Goal: Navigation & Orientation: Find specific page/section

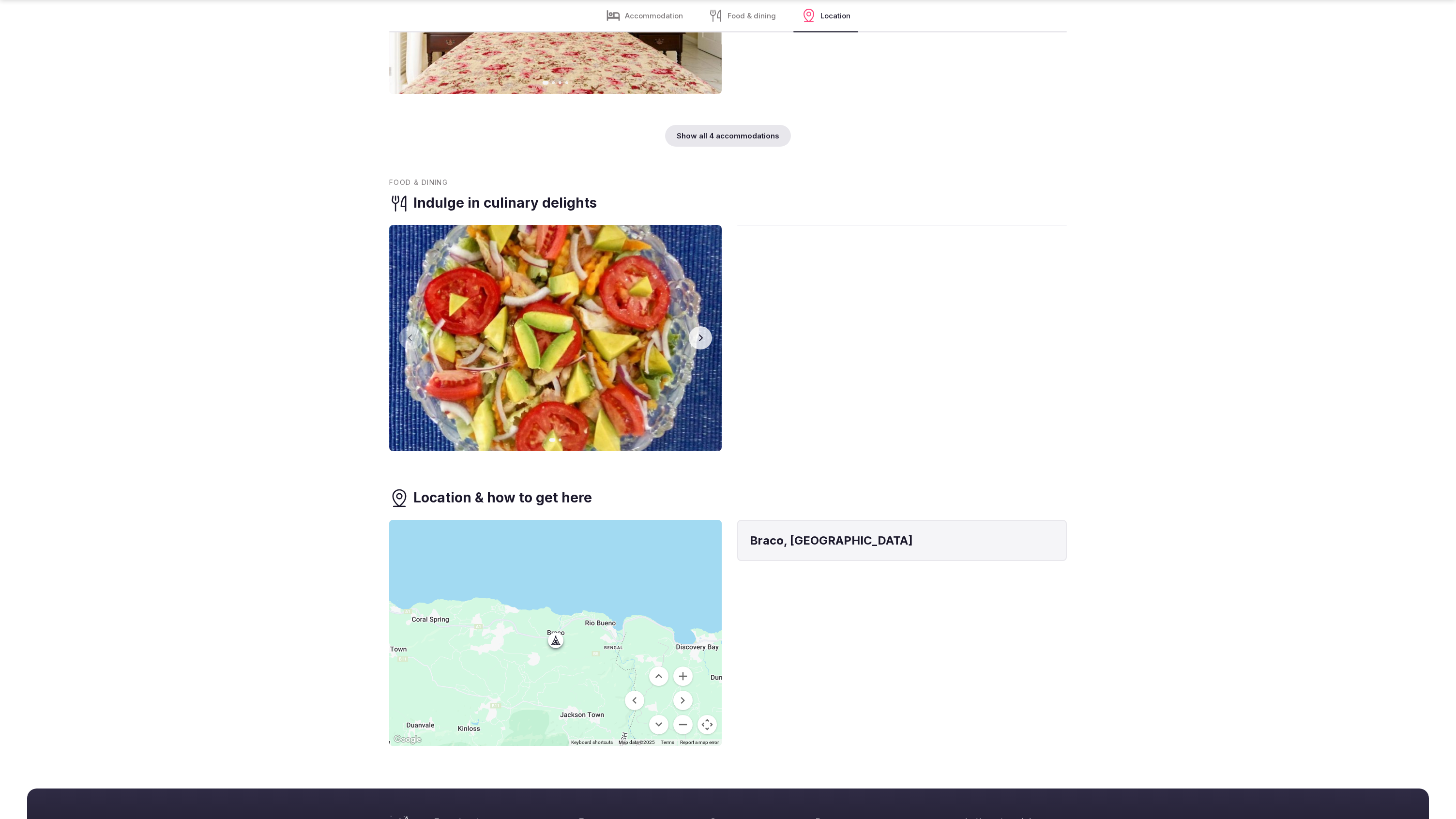
scroll to position [1793, 0]
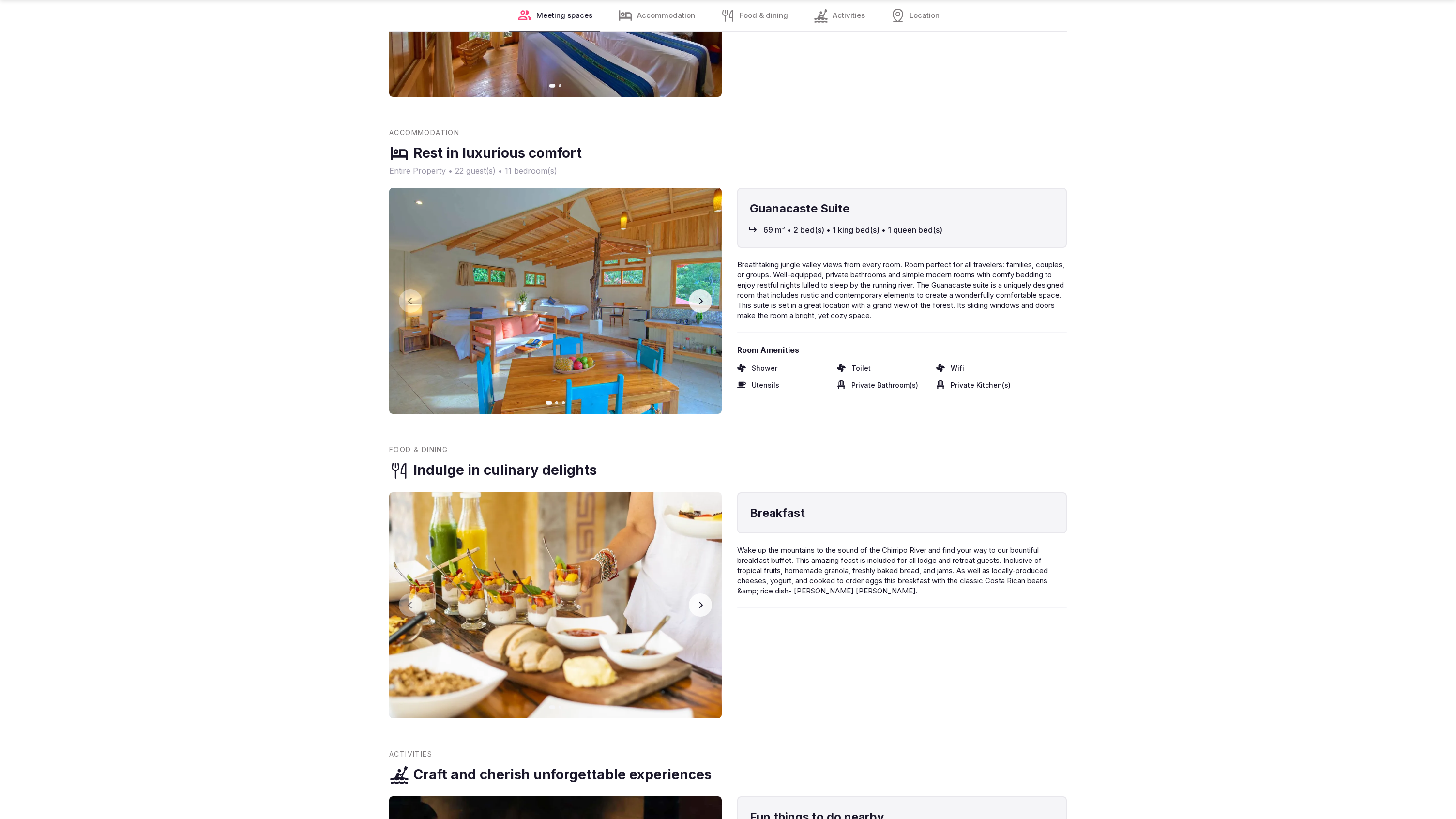
scroll to position [2333, 0]
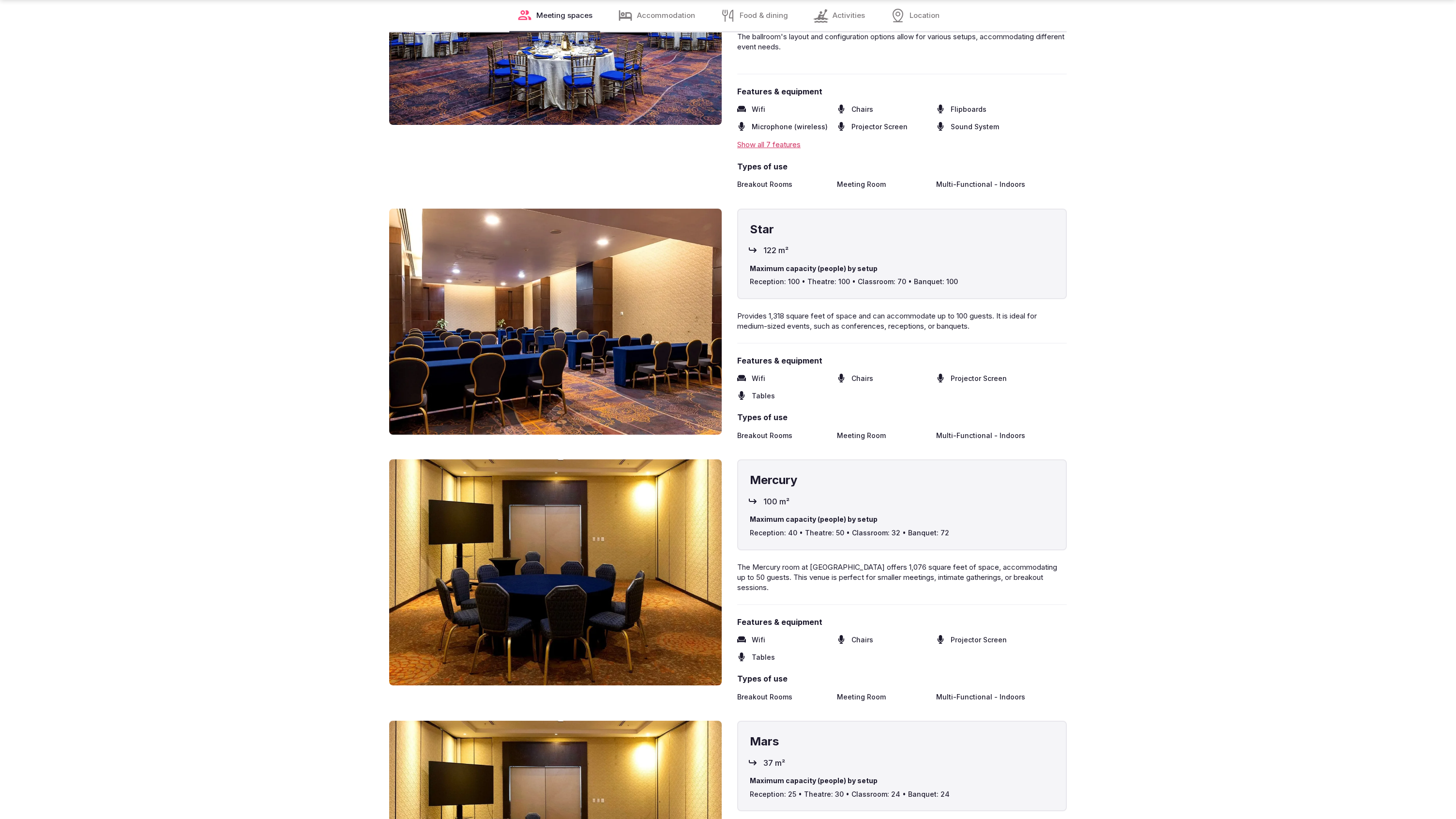
scroll to position [3071, 0]
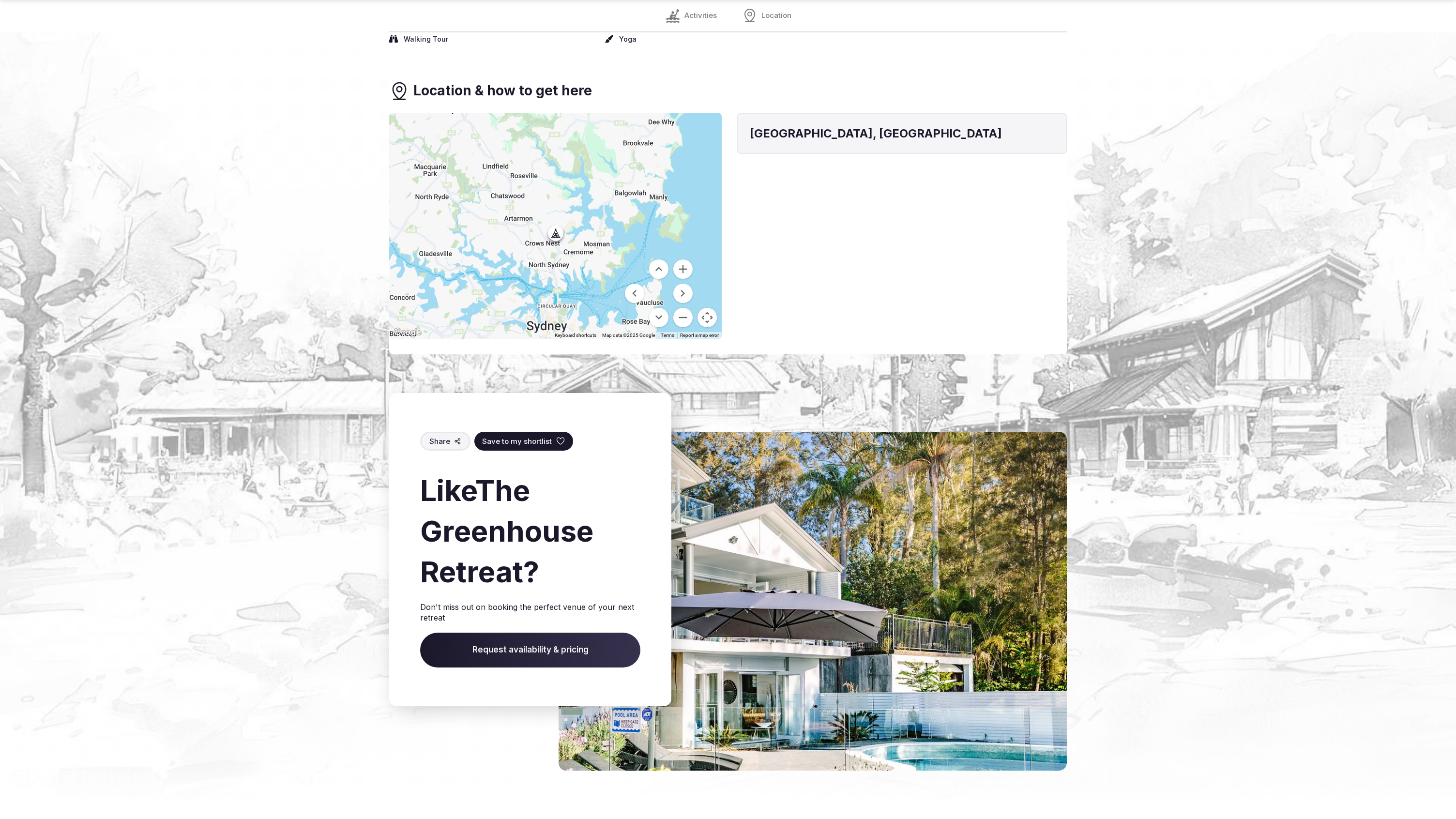
scroll to position [1083, 0]
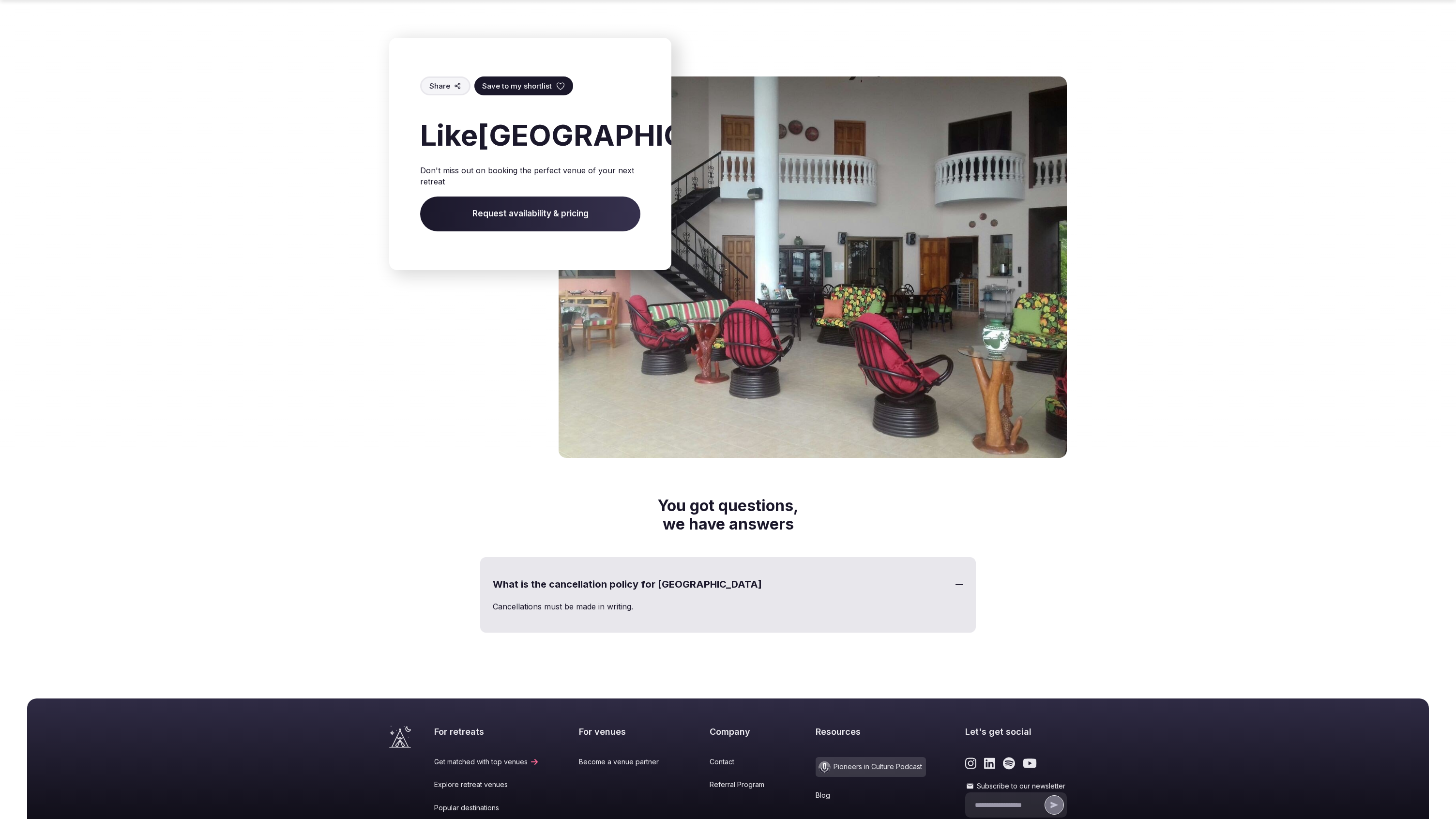
scroll to position [1701, 0]
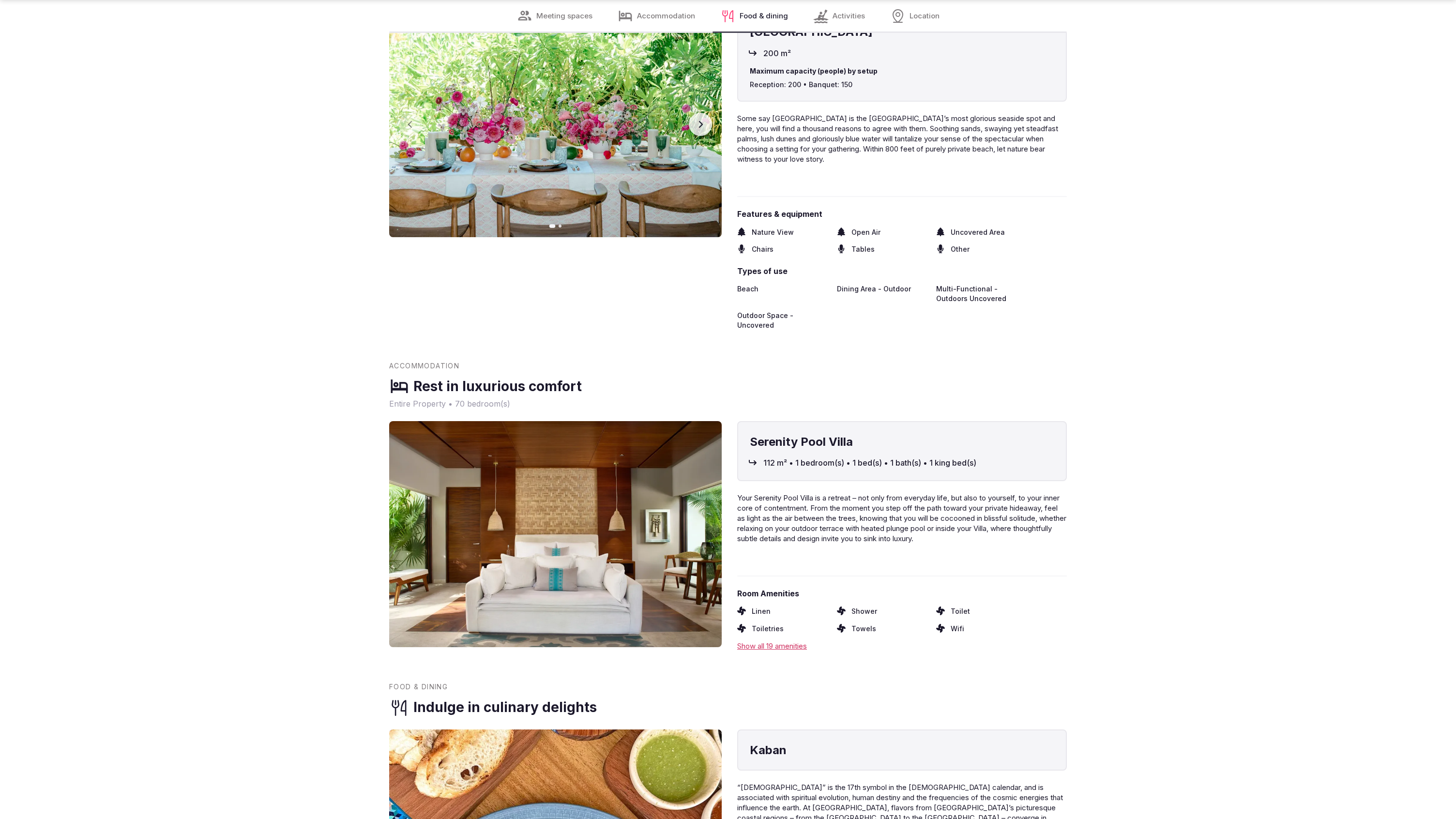
scroll to position [1536, 0]
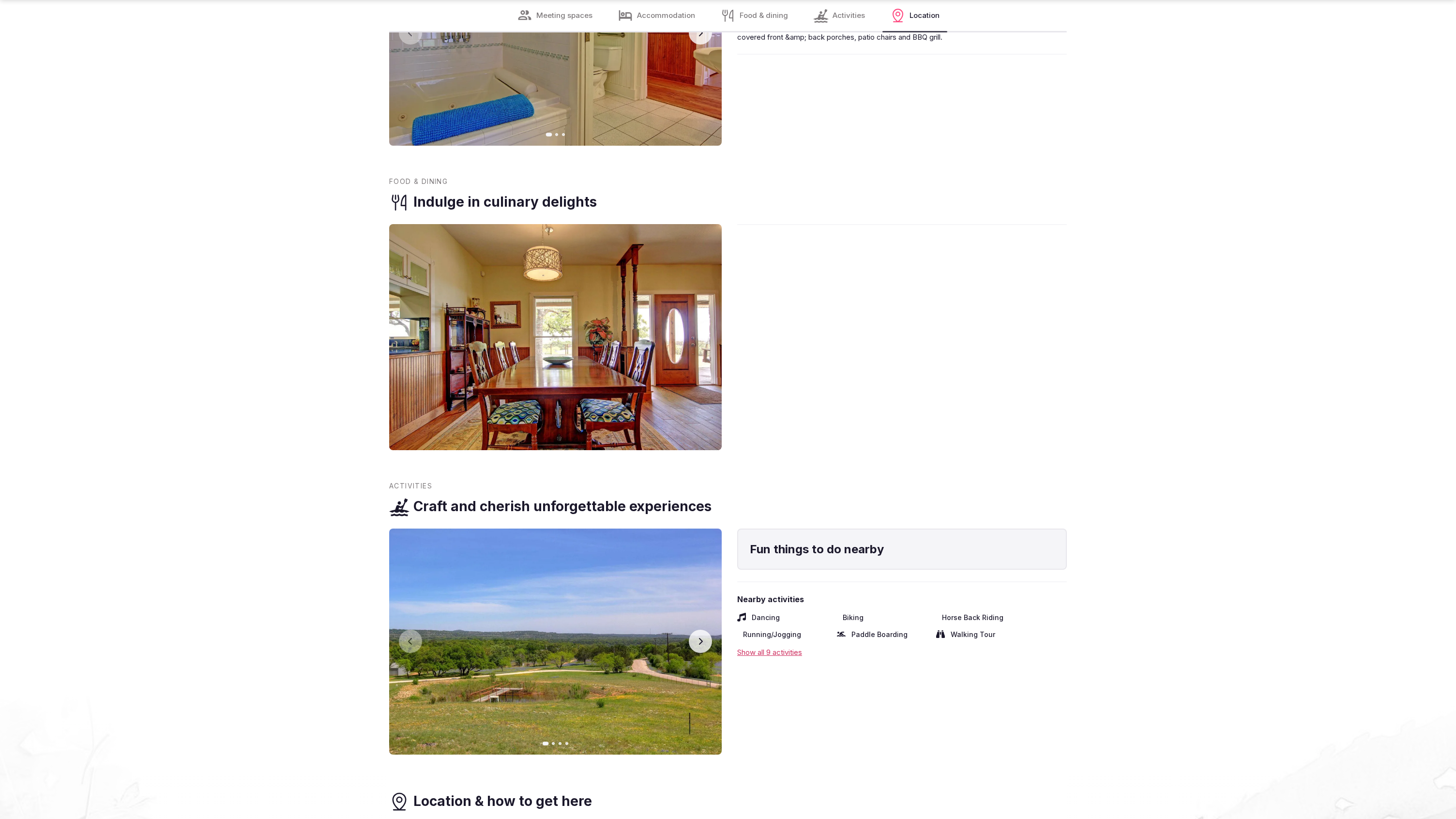
scroll to position [2334, 0]
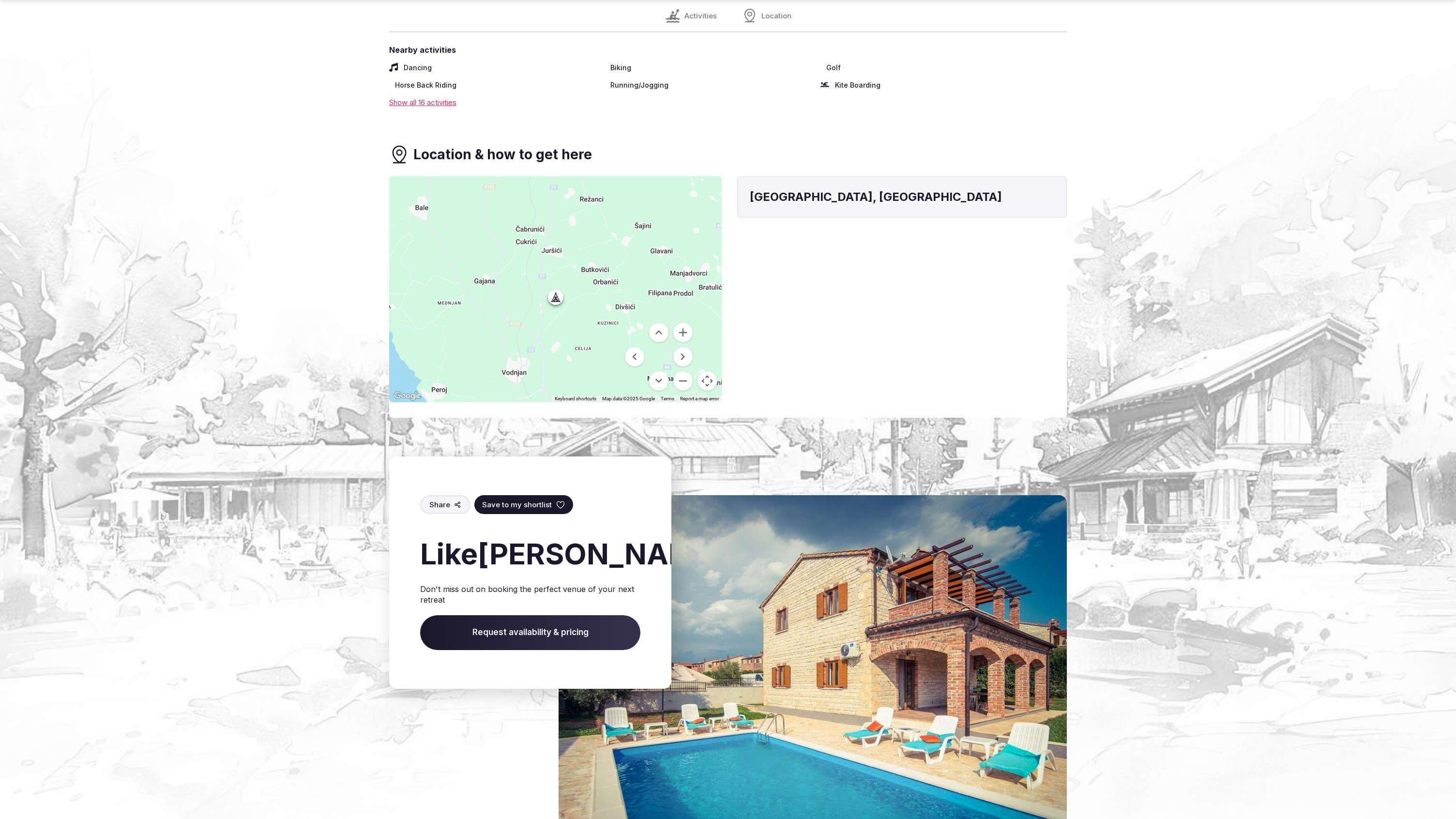
scroll to position [1190, 0]
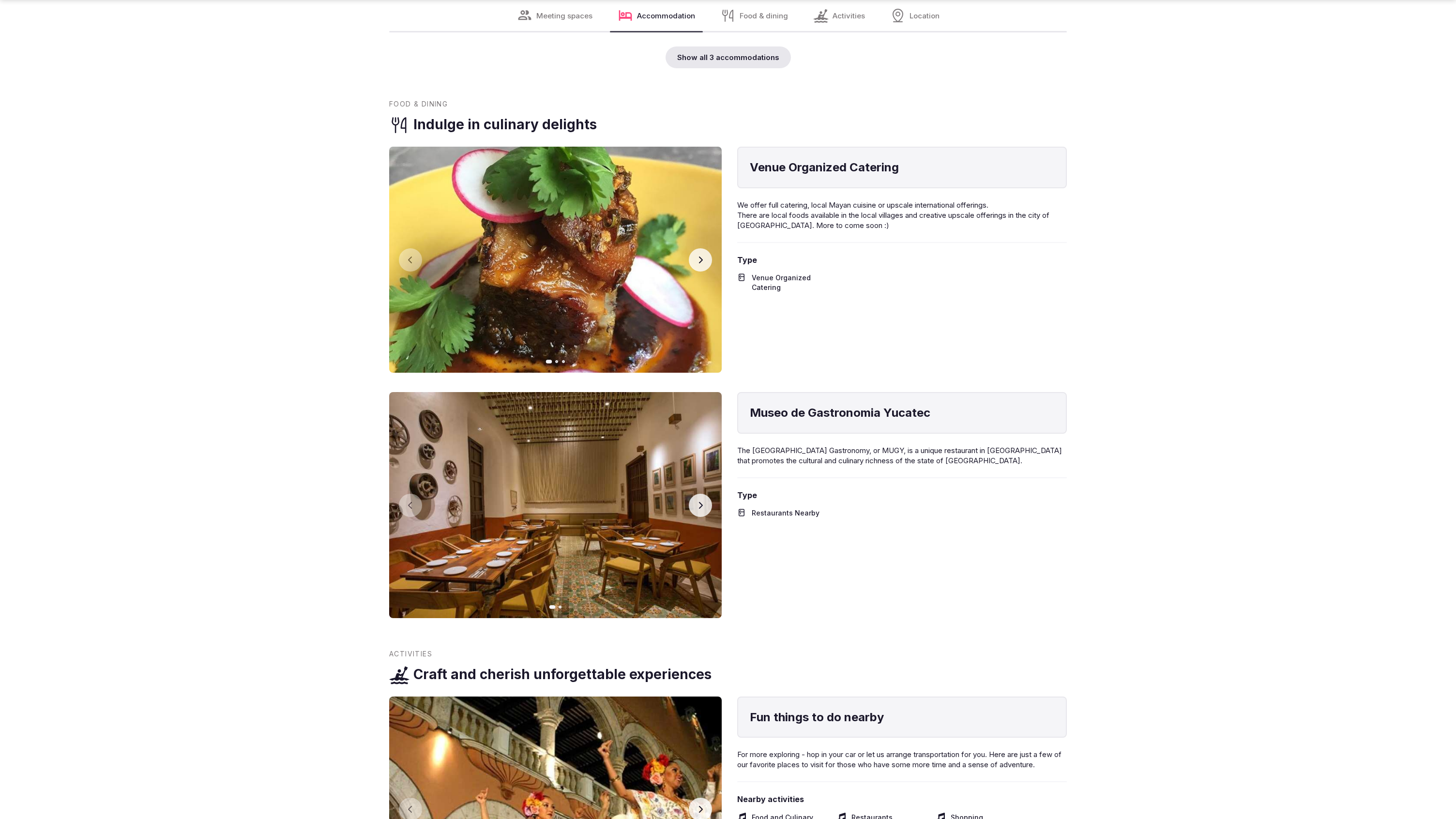
scroll to position [3062, 0]
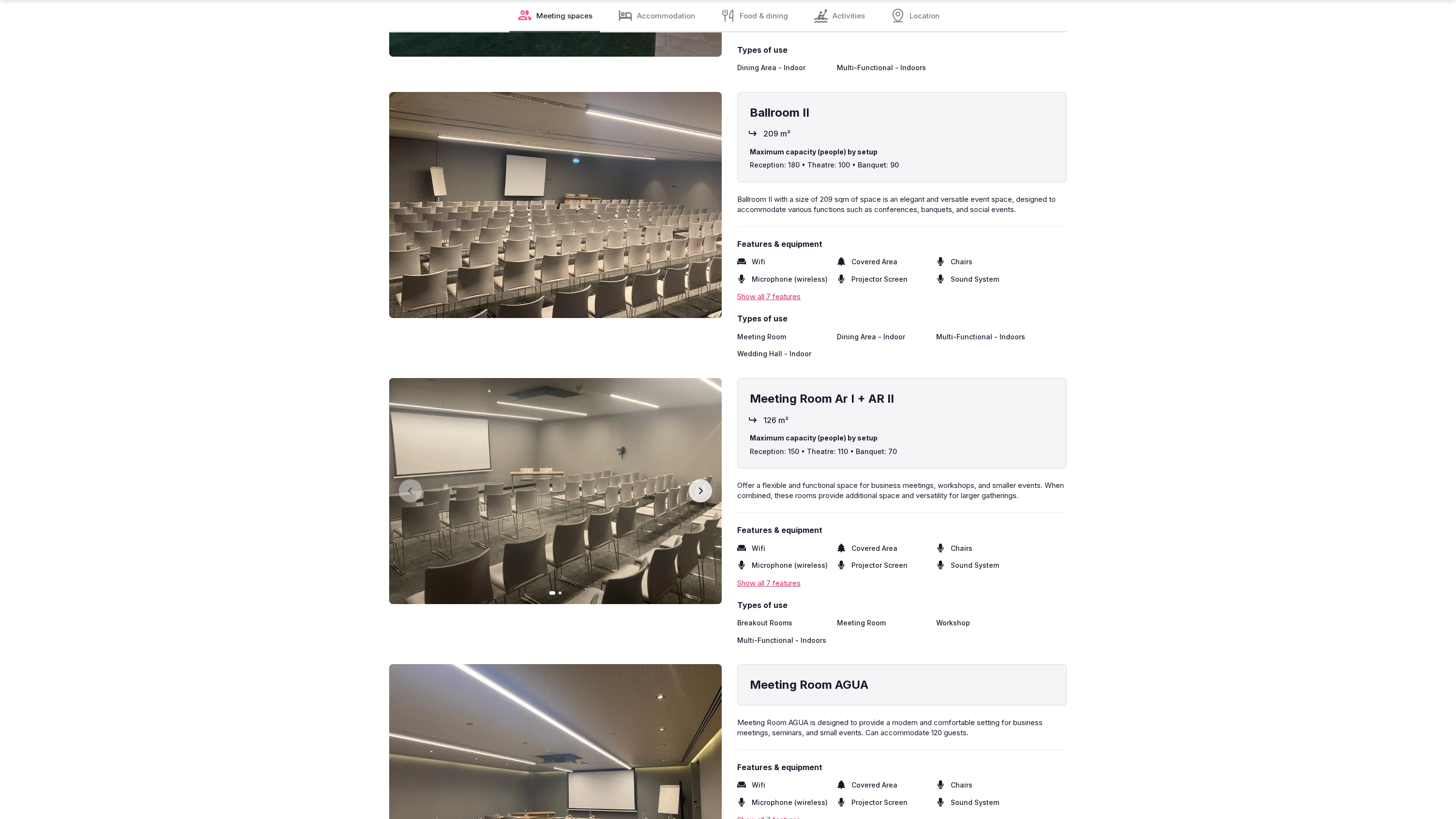
scroll to position [3096, 0]
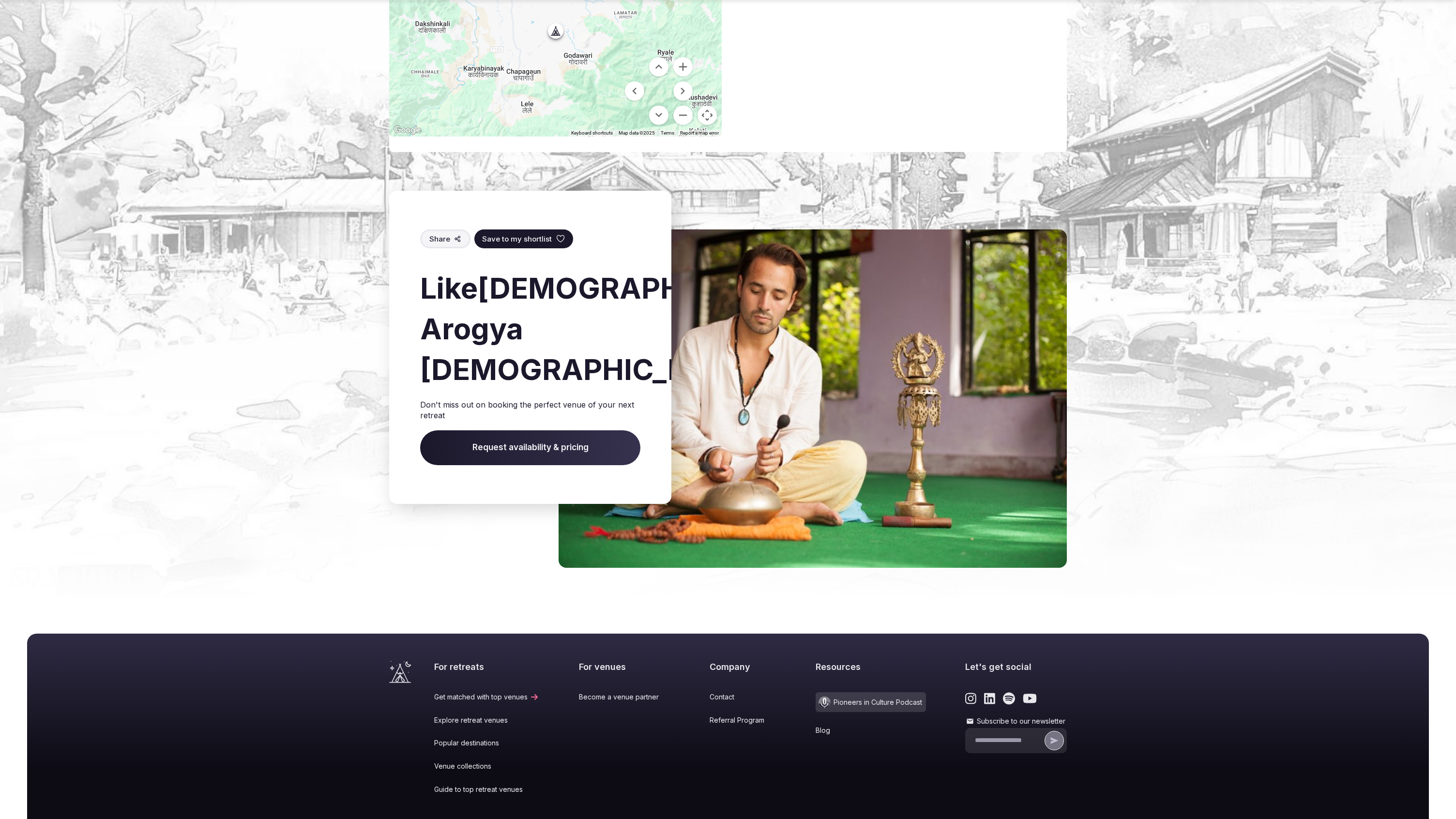
scroll to position [853, 0]
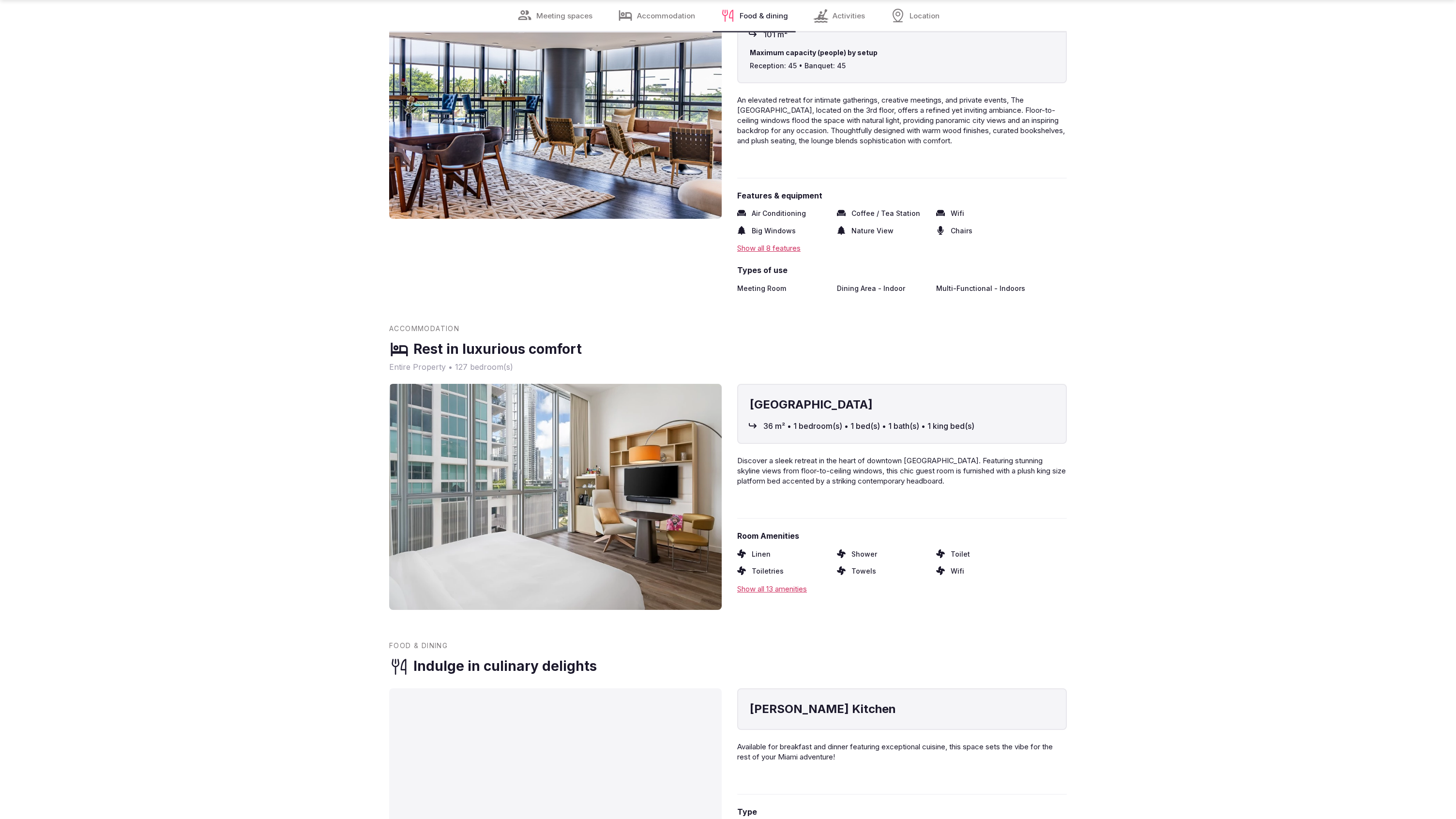
scroll to position [1536, 0]
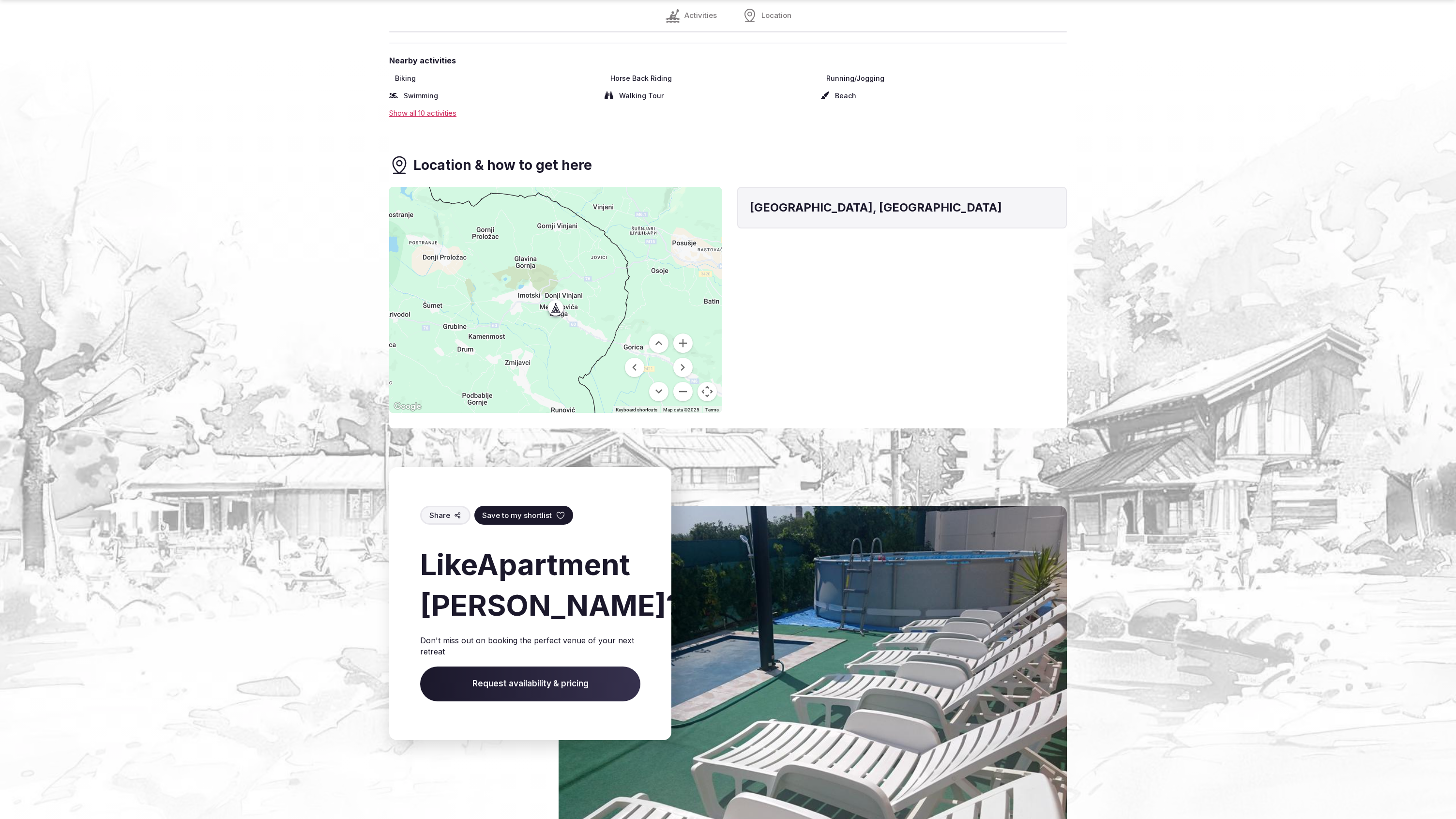
scroll to position [1148, 0]
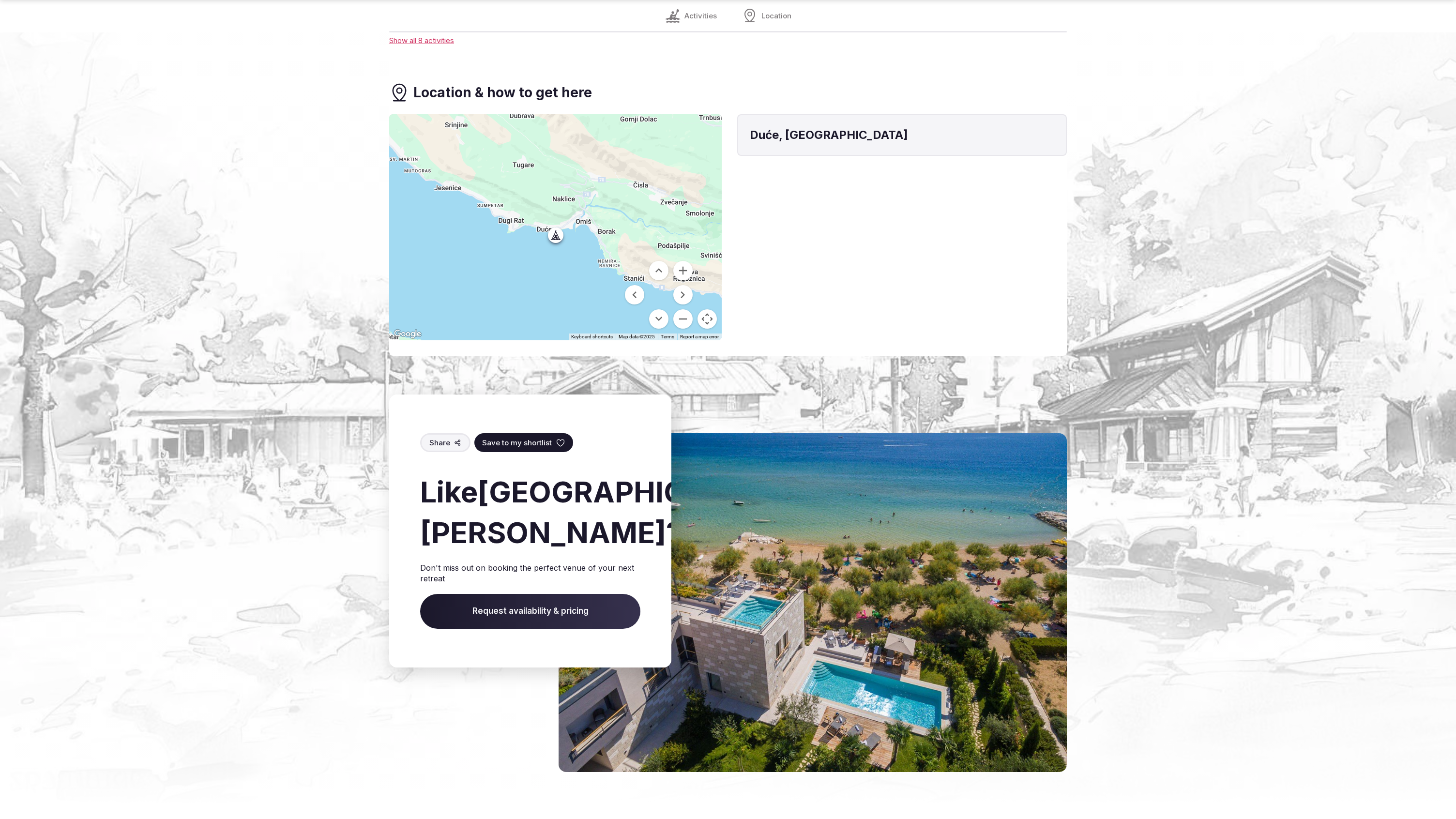
scroll to position [1085, 0]
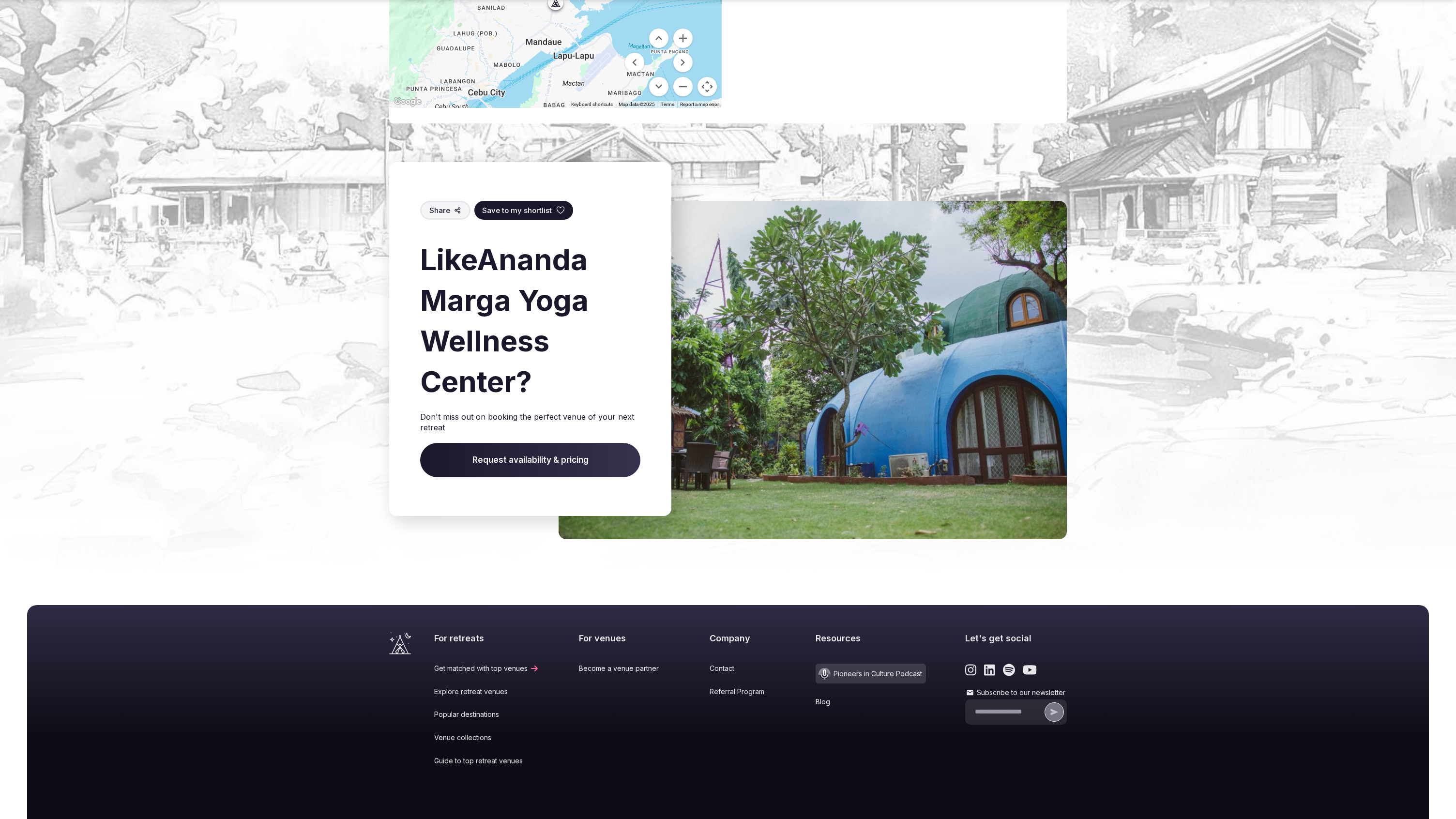
scroll to position [852, 0]
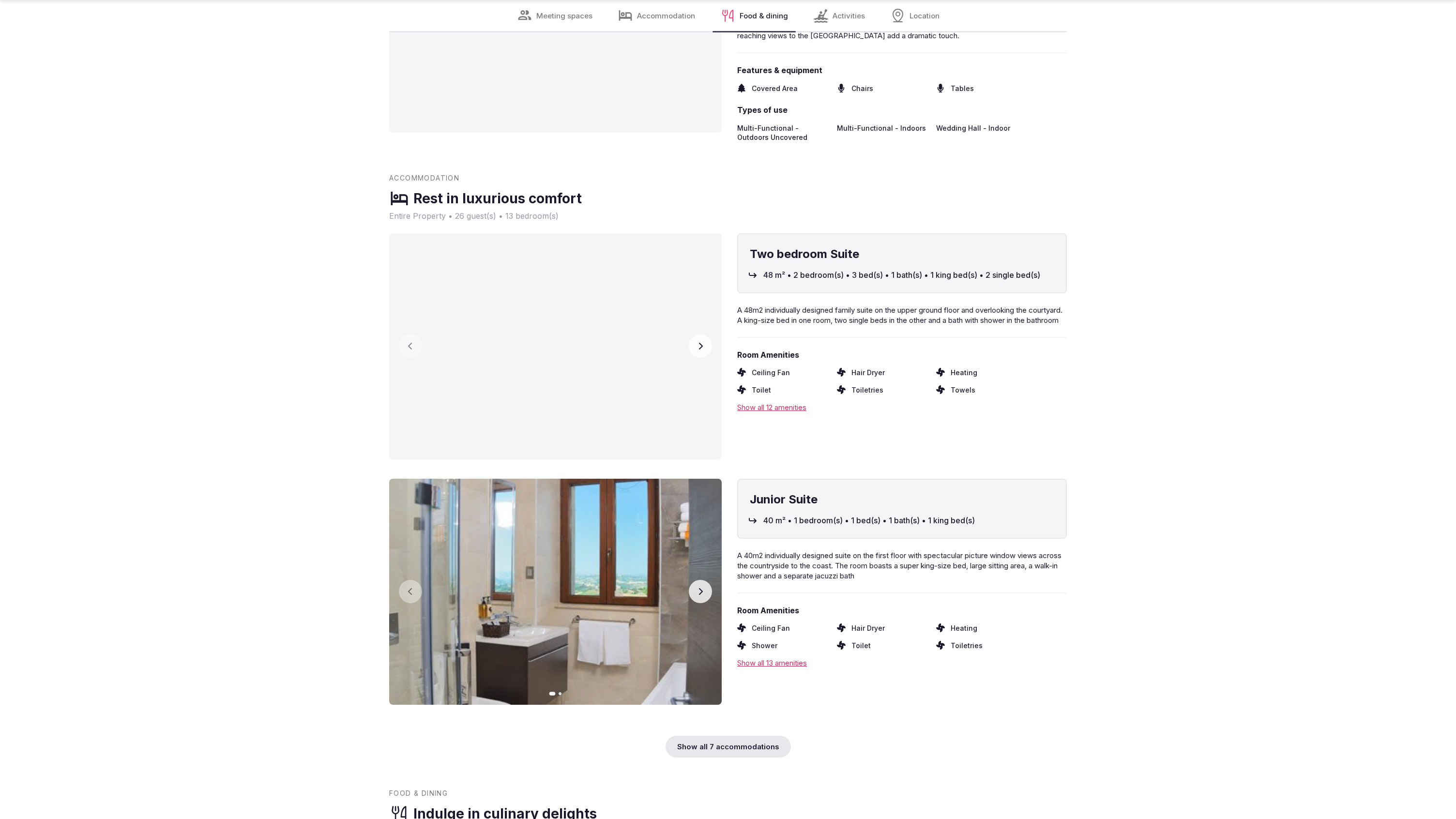
scroll to position [2334, 0]
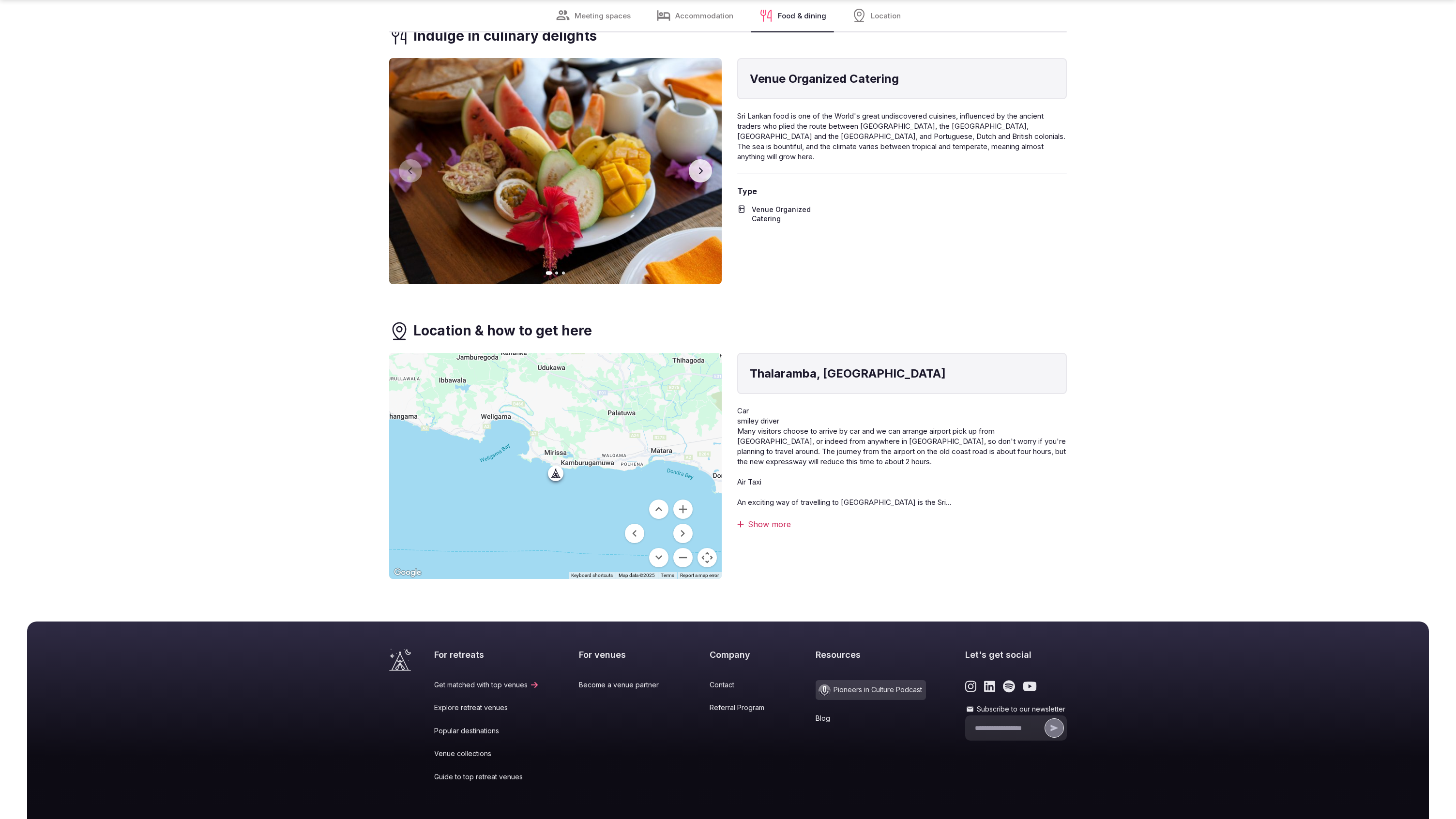
scroll to position [2405, 0]
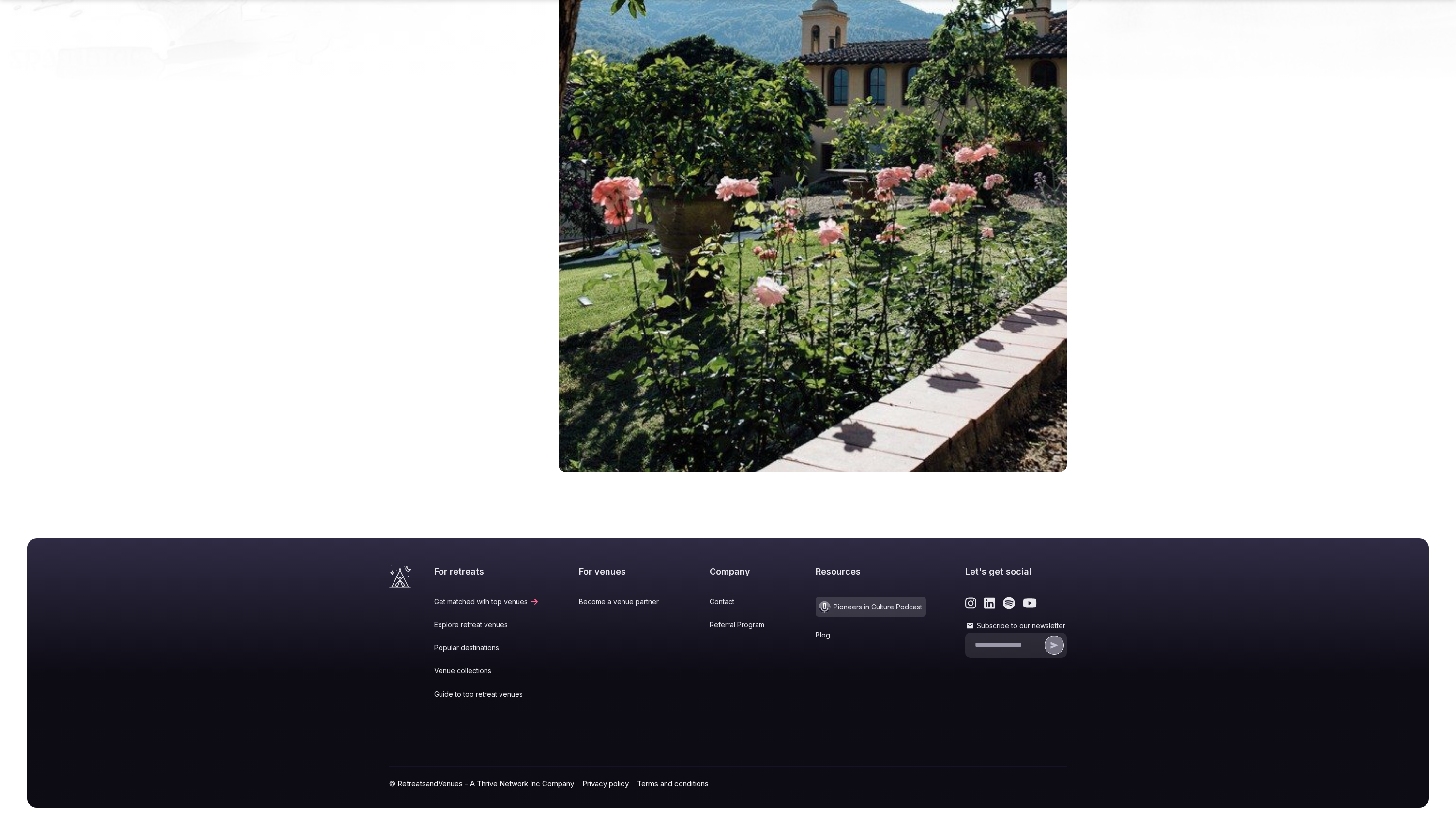
scroll to position [1551, 0]
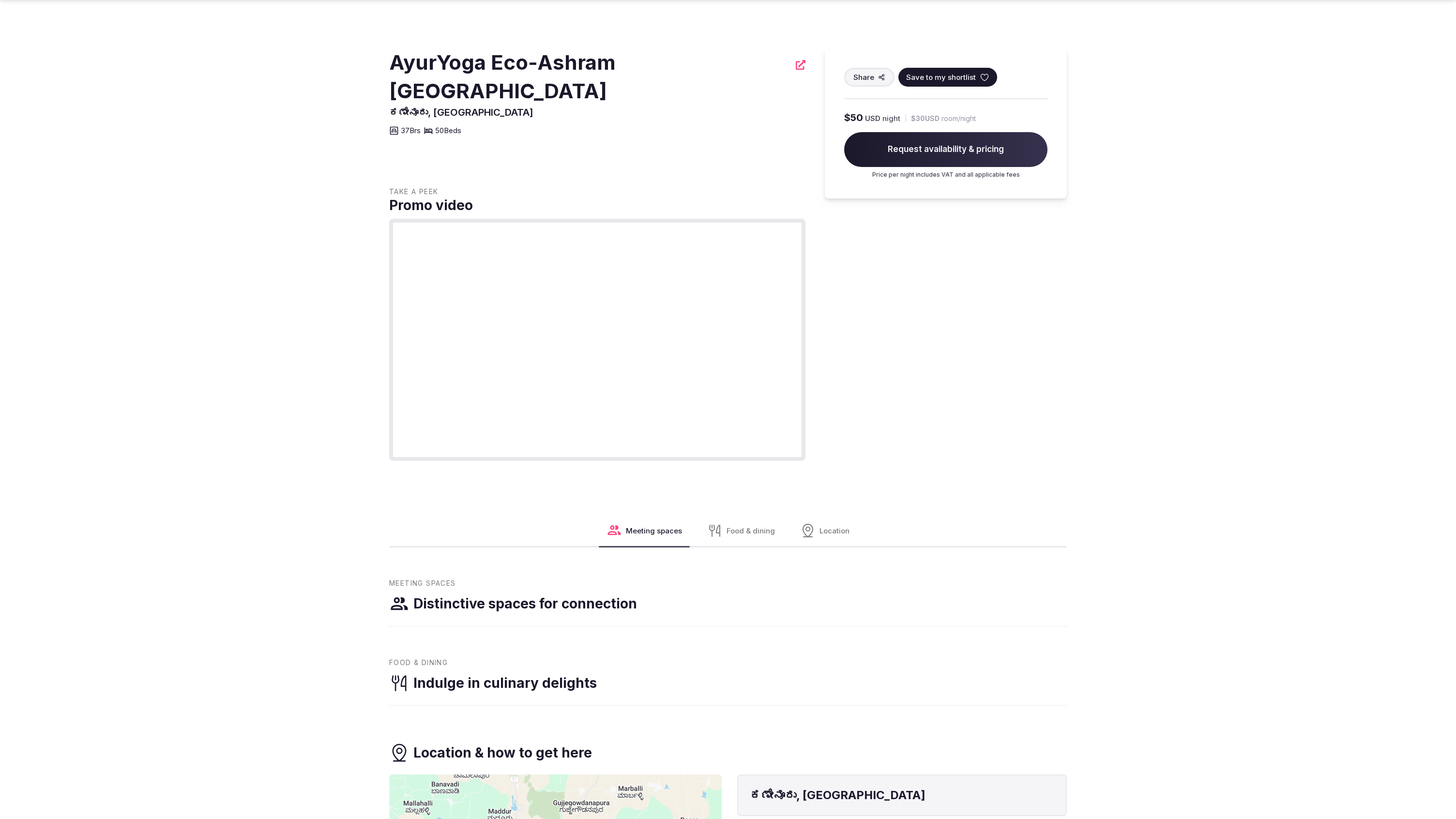
scroll to position [493, 0]
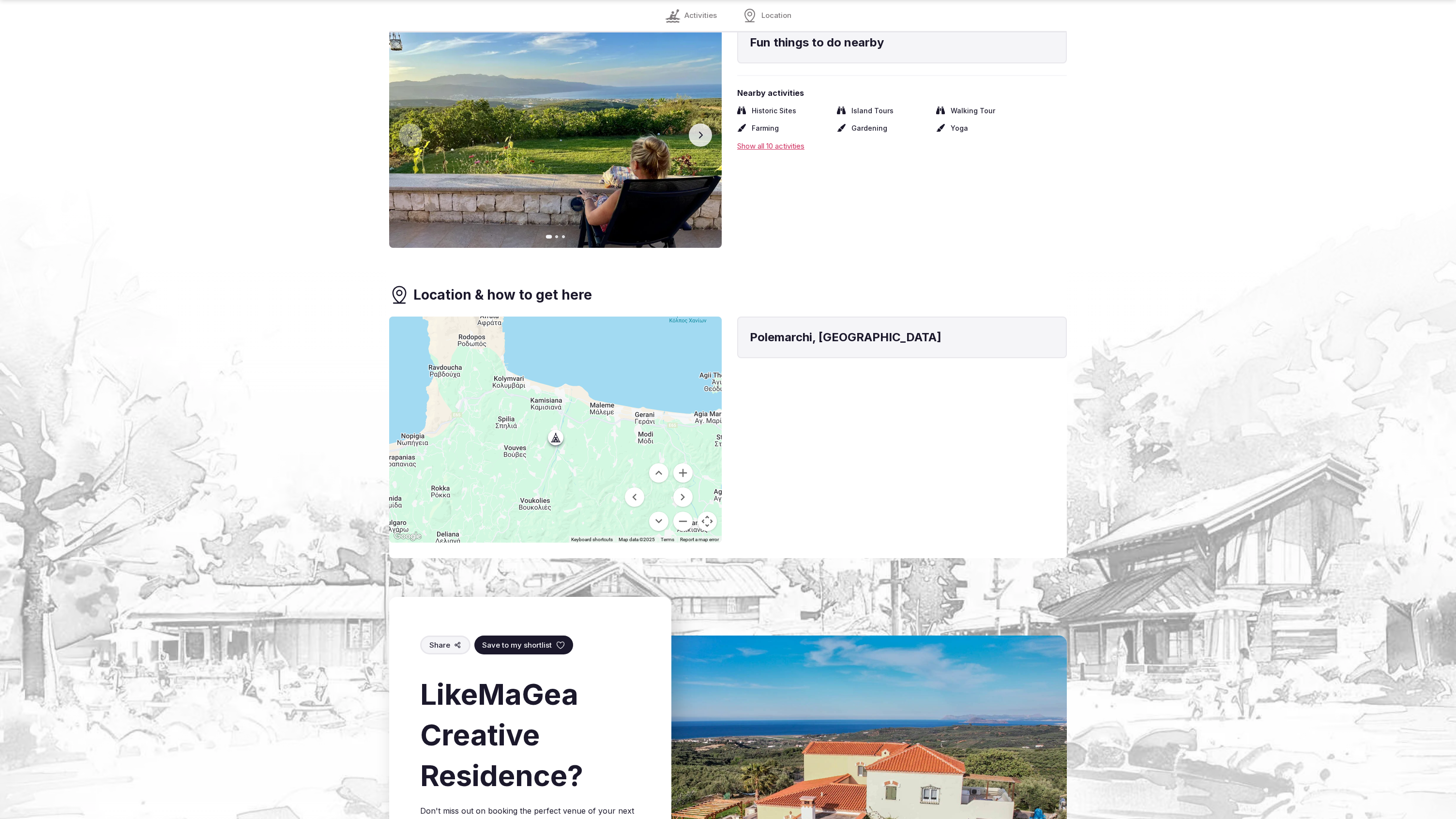
scroll to position [1278, 0]
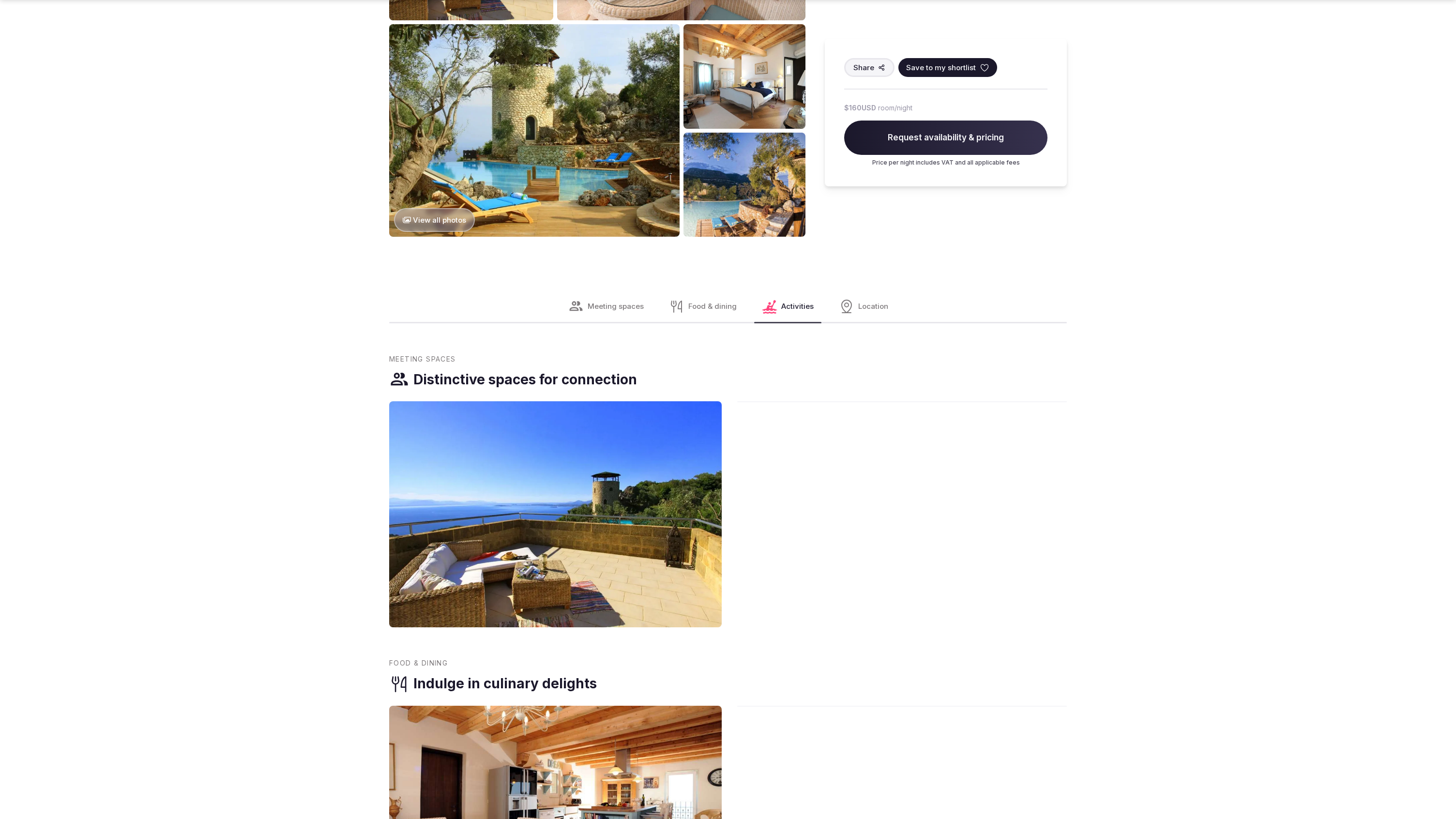
scroll to position [1568, 0]
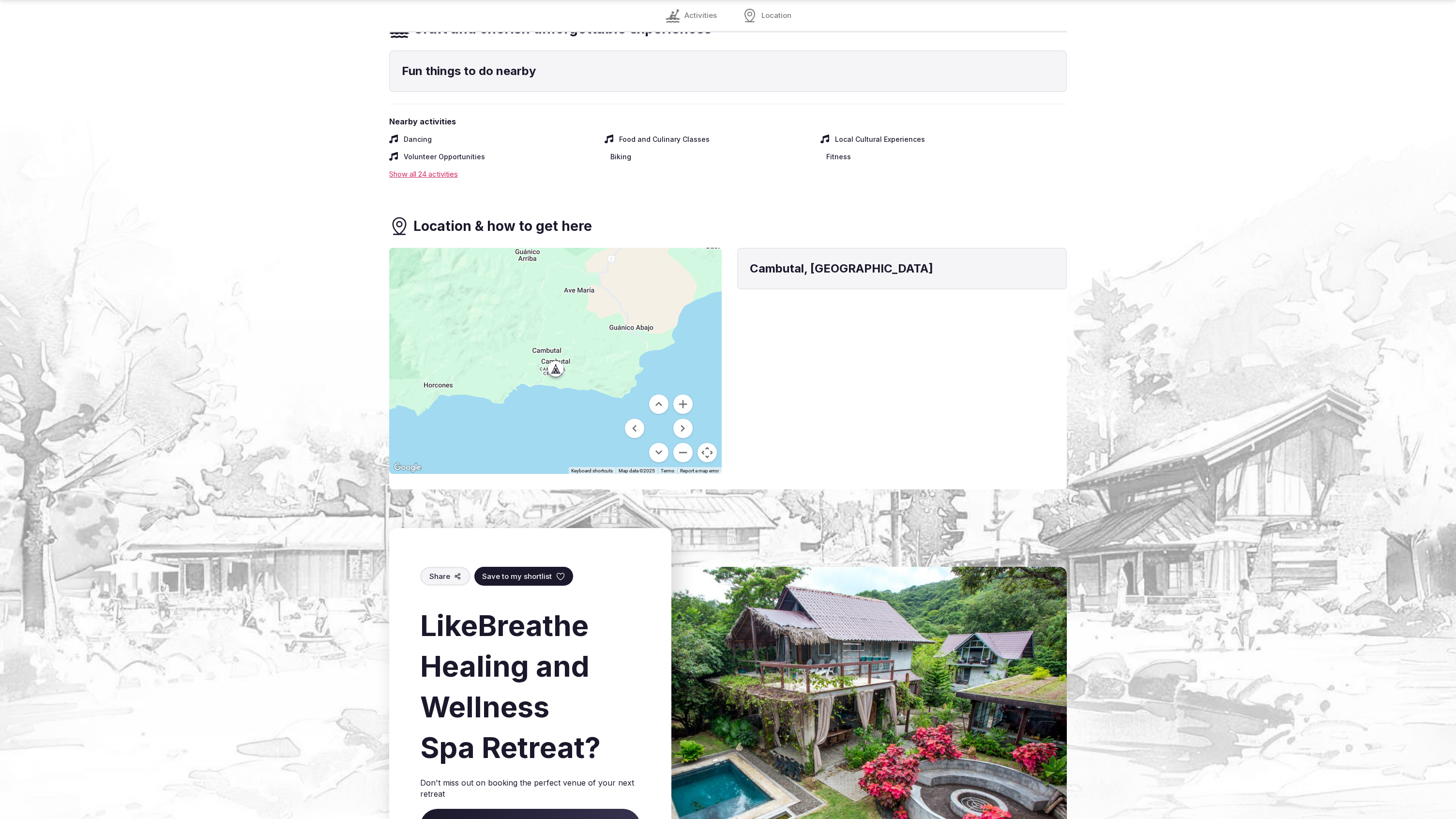
scroll to position [1219, 0]
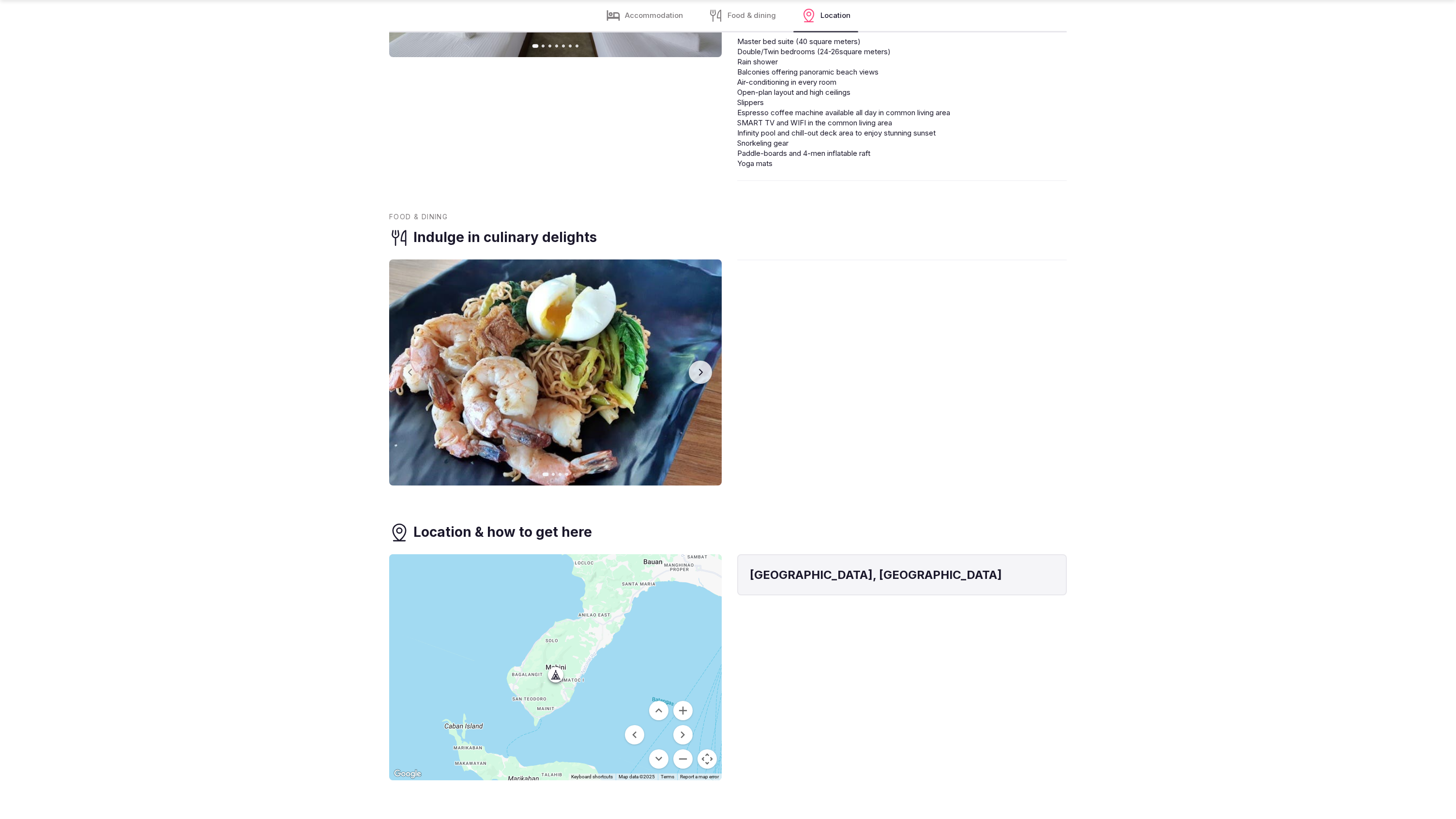
scroll to position [1856, 0]
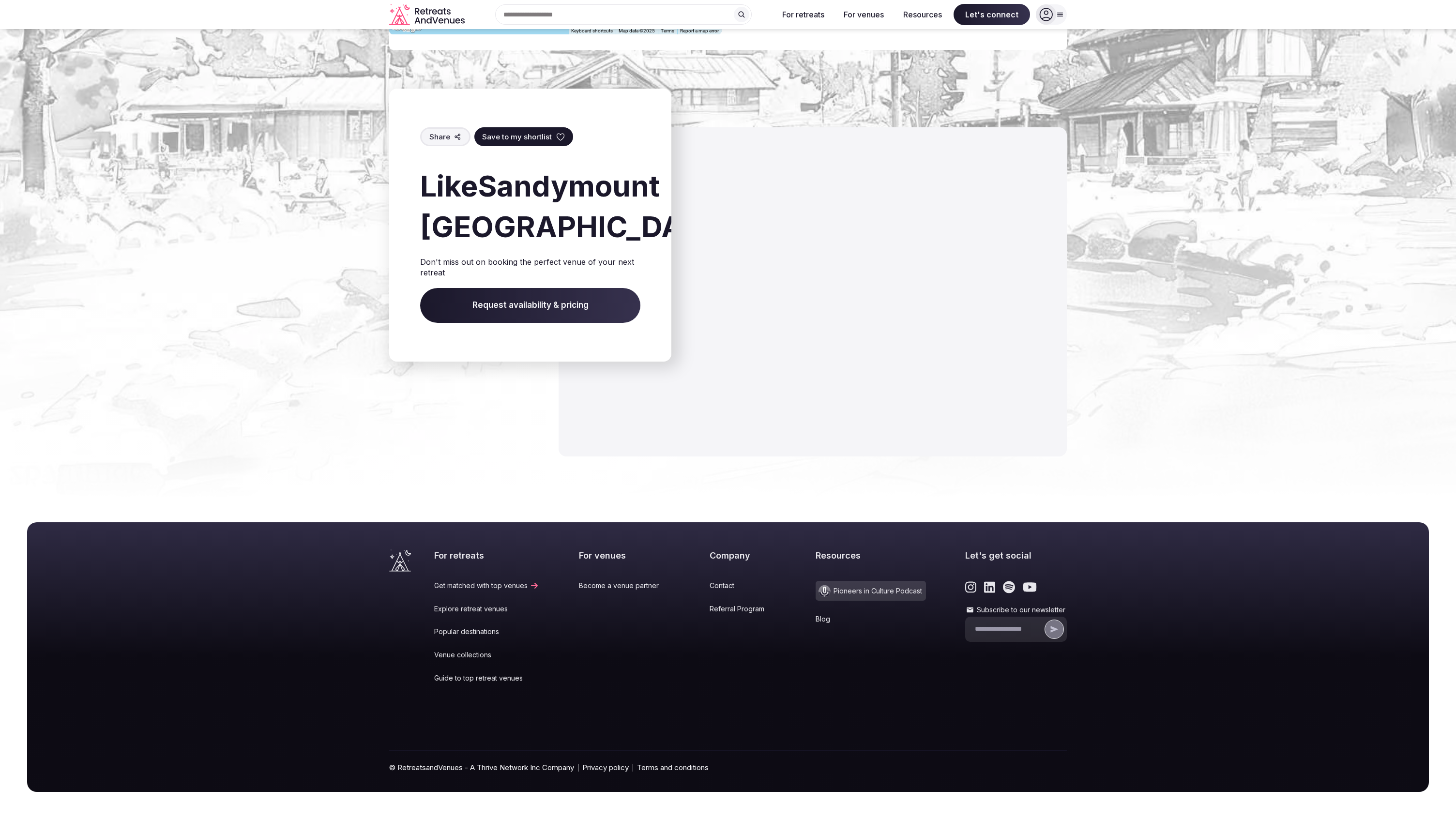
scroll to position [1075, 0]
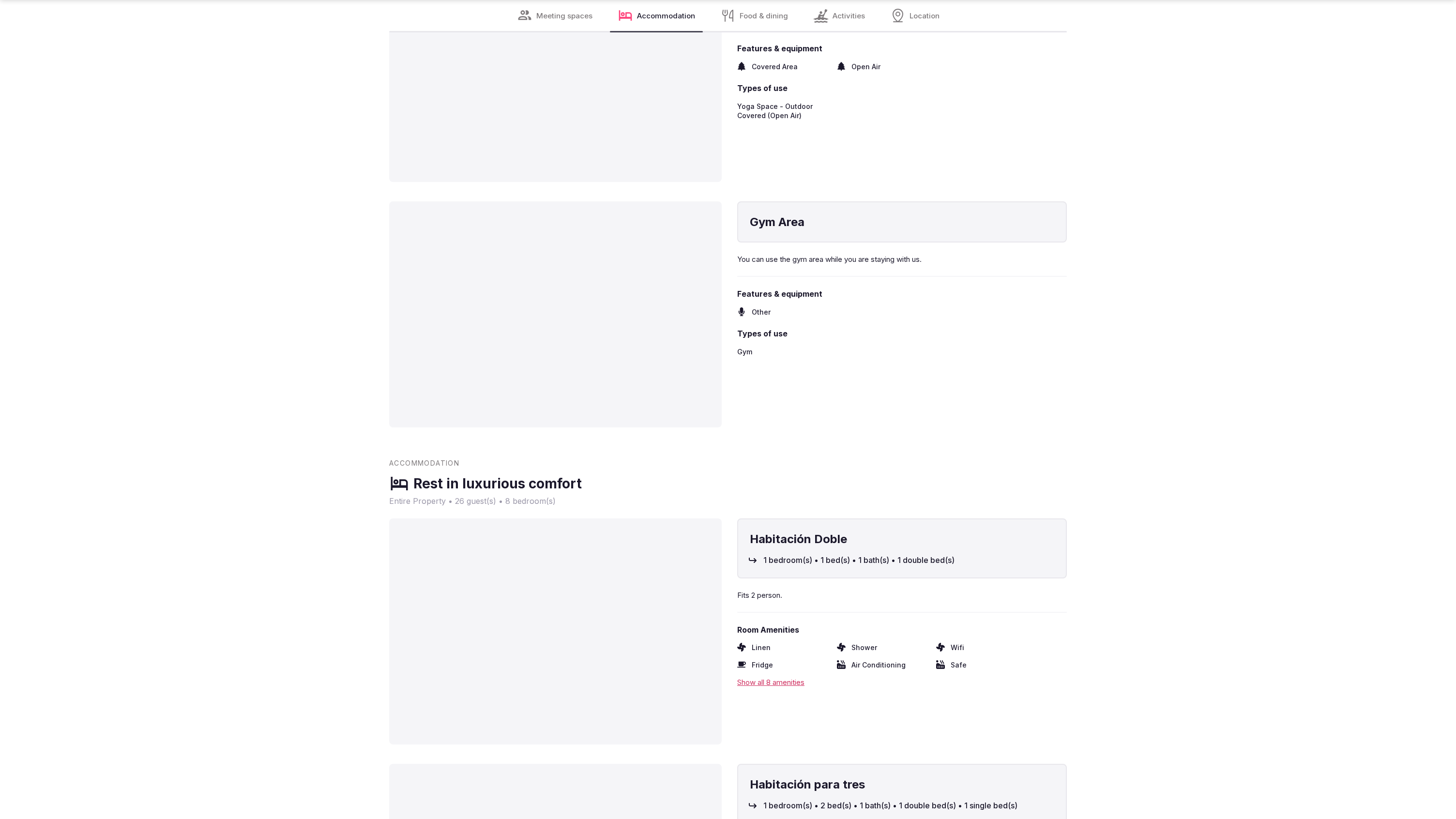
scroll to position [2334, 0]
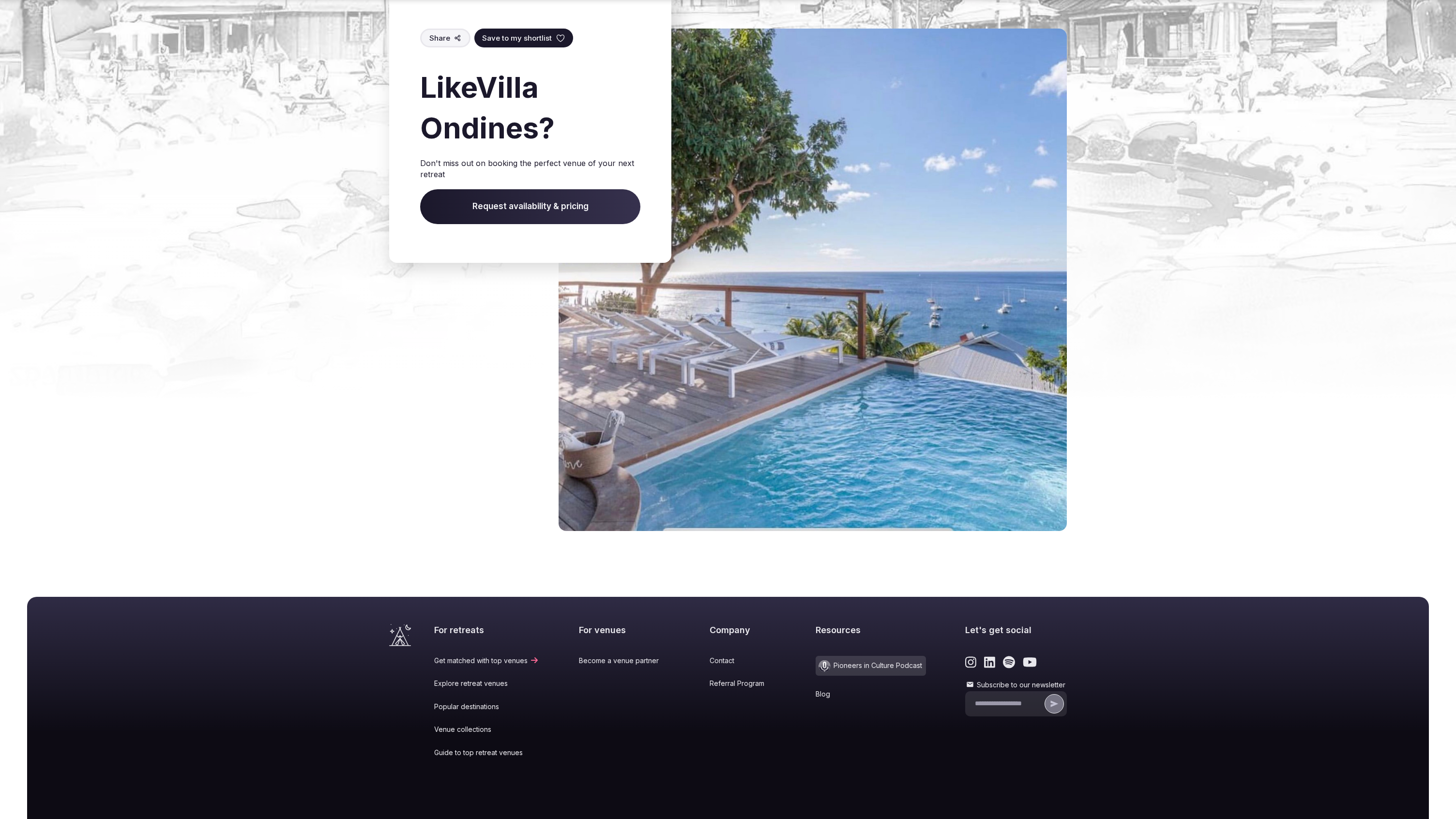
scroll to position [1217, 0]
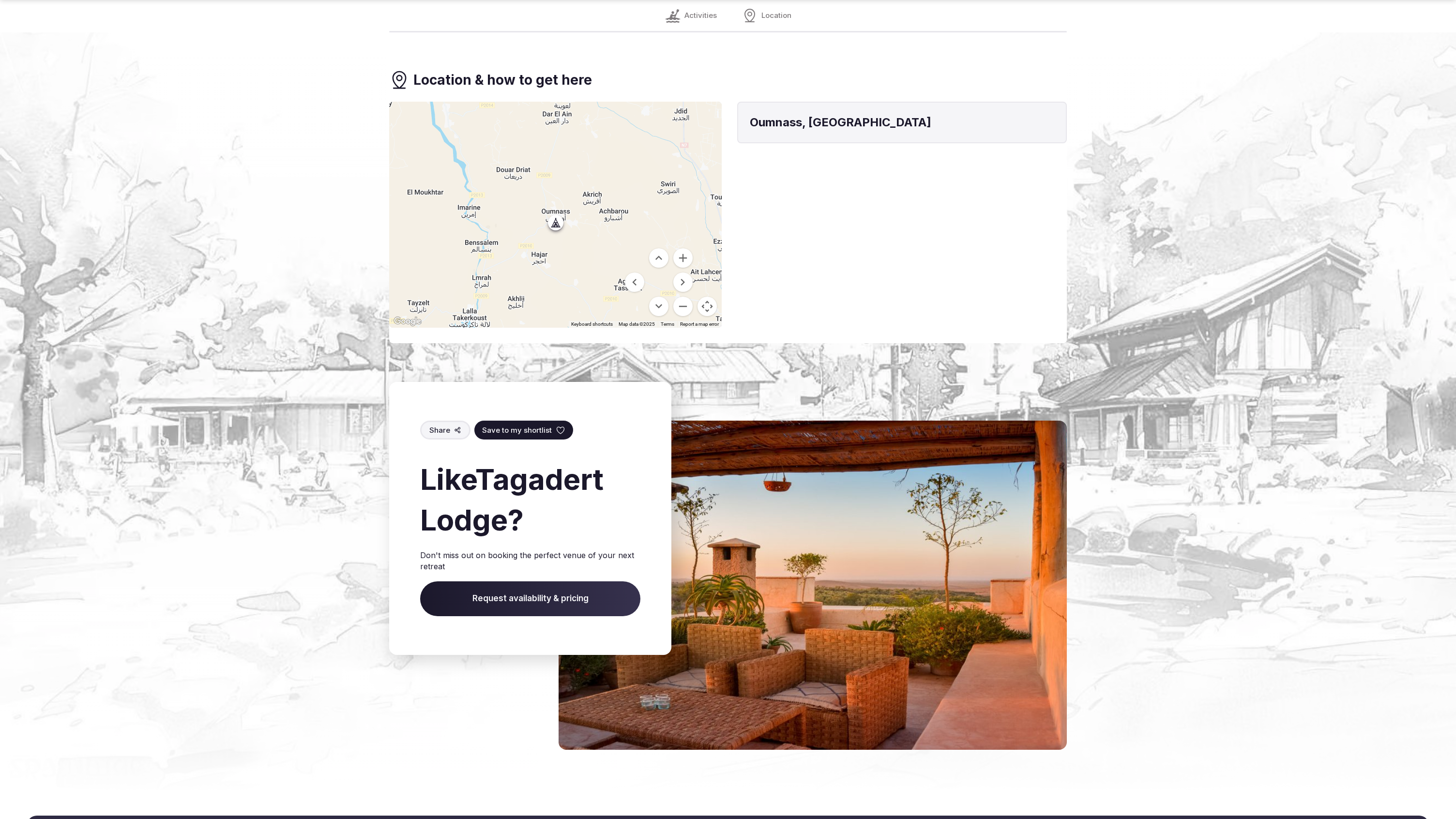
scroll to position [1063, 0]
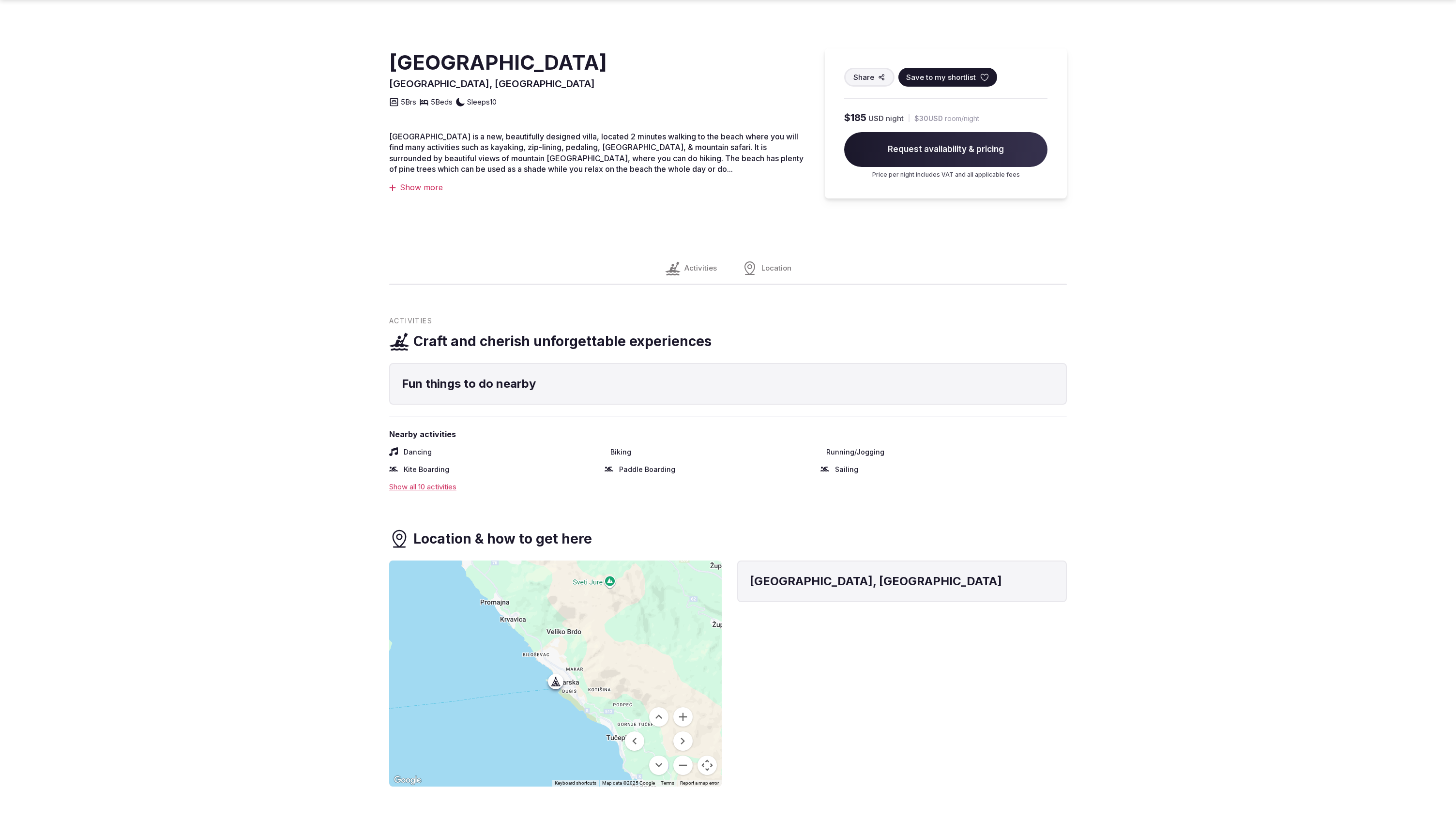
scroll to position [307, 0]
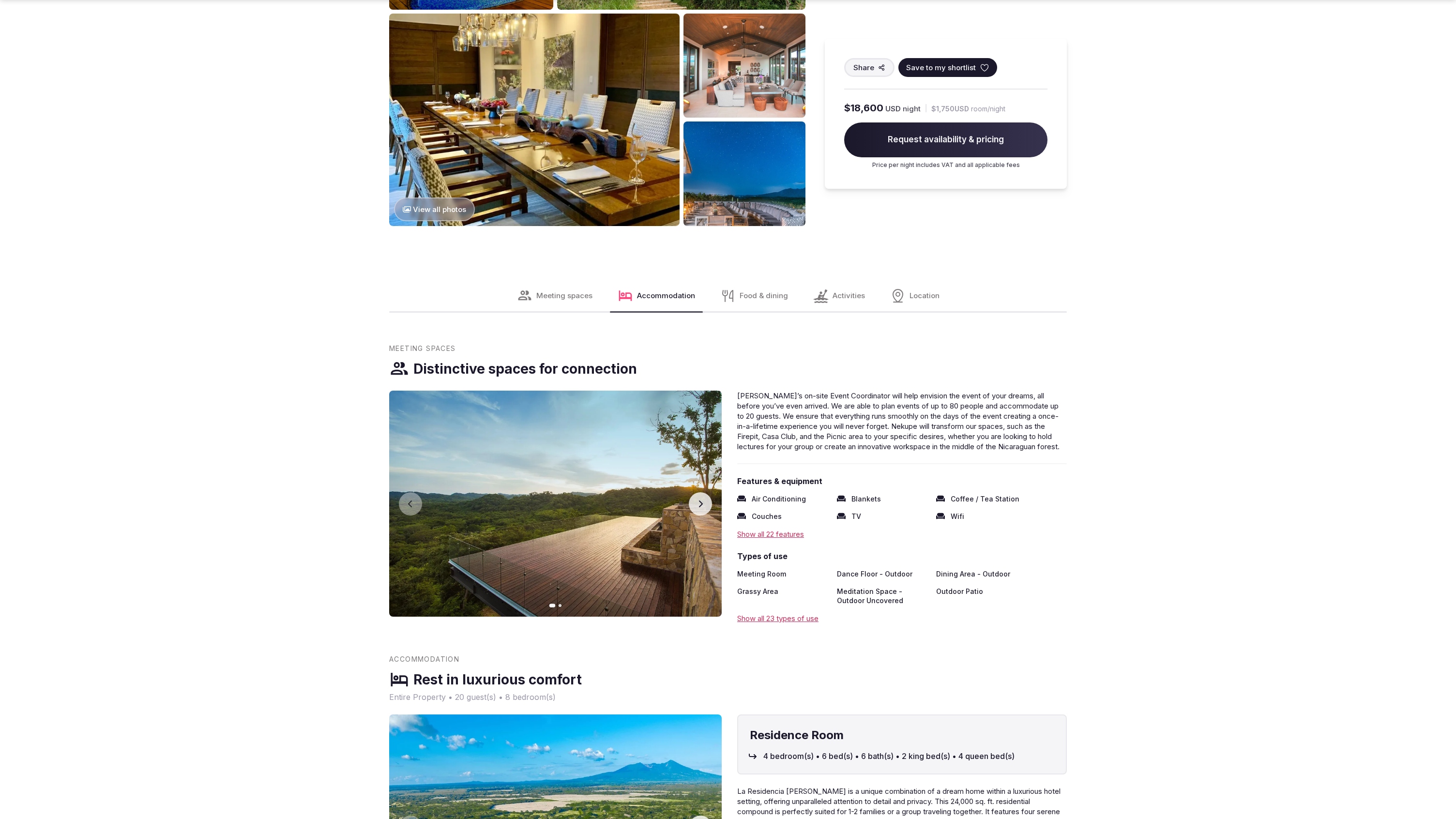
scroll to position [1539, 0]
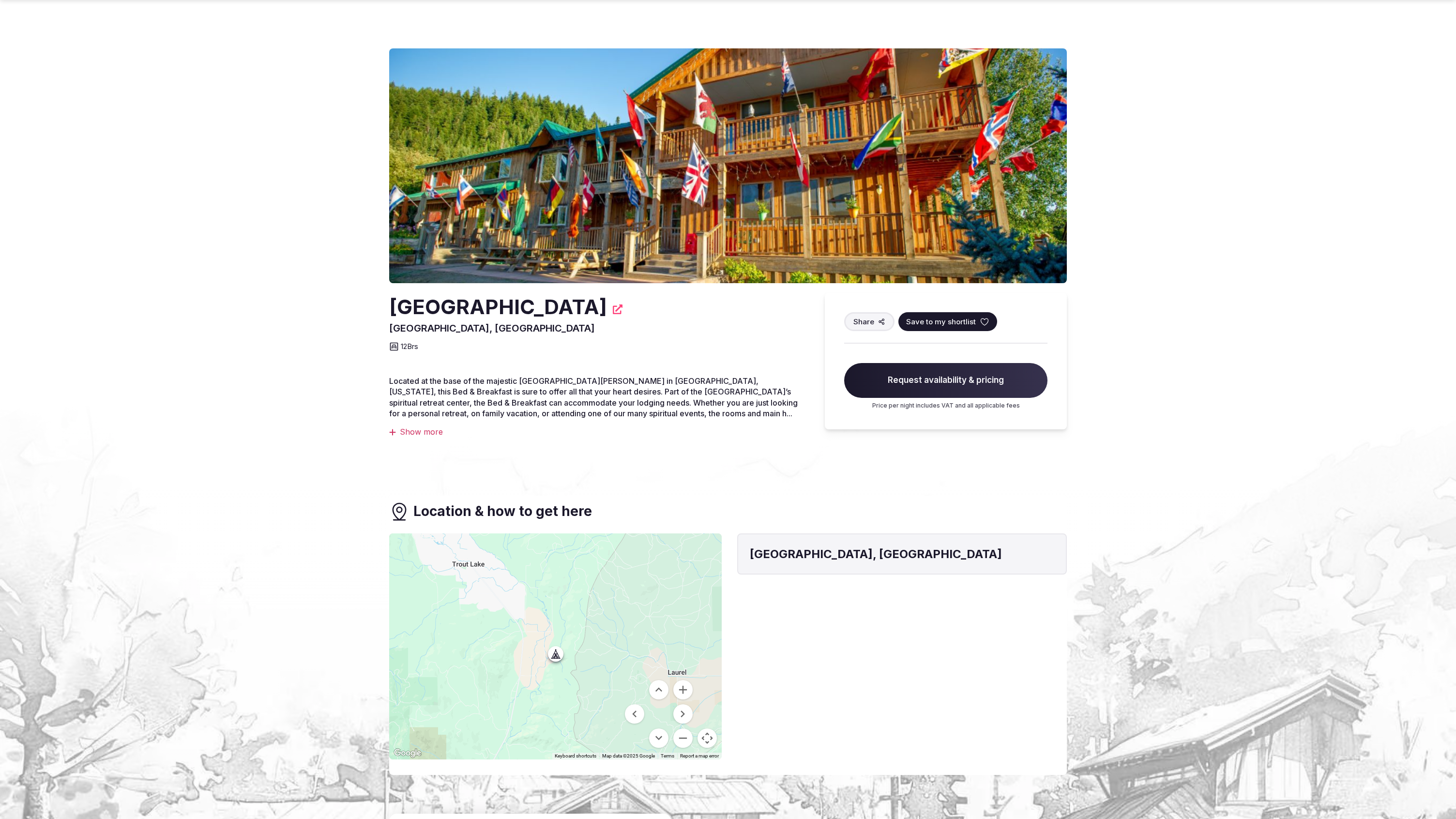
scroll to position [753, 0]
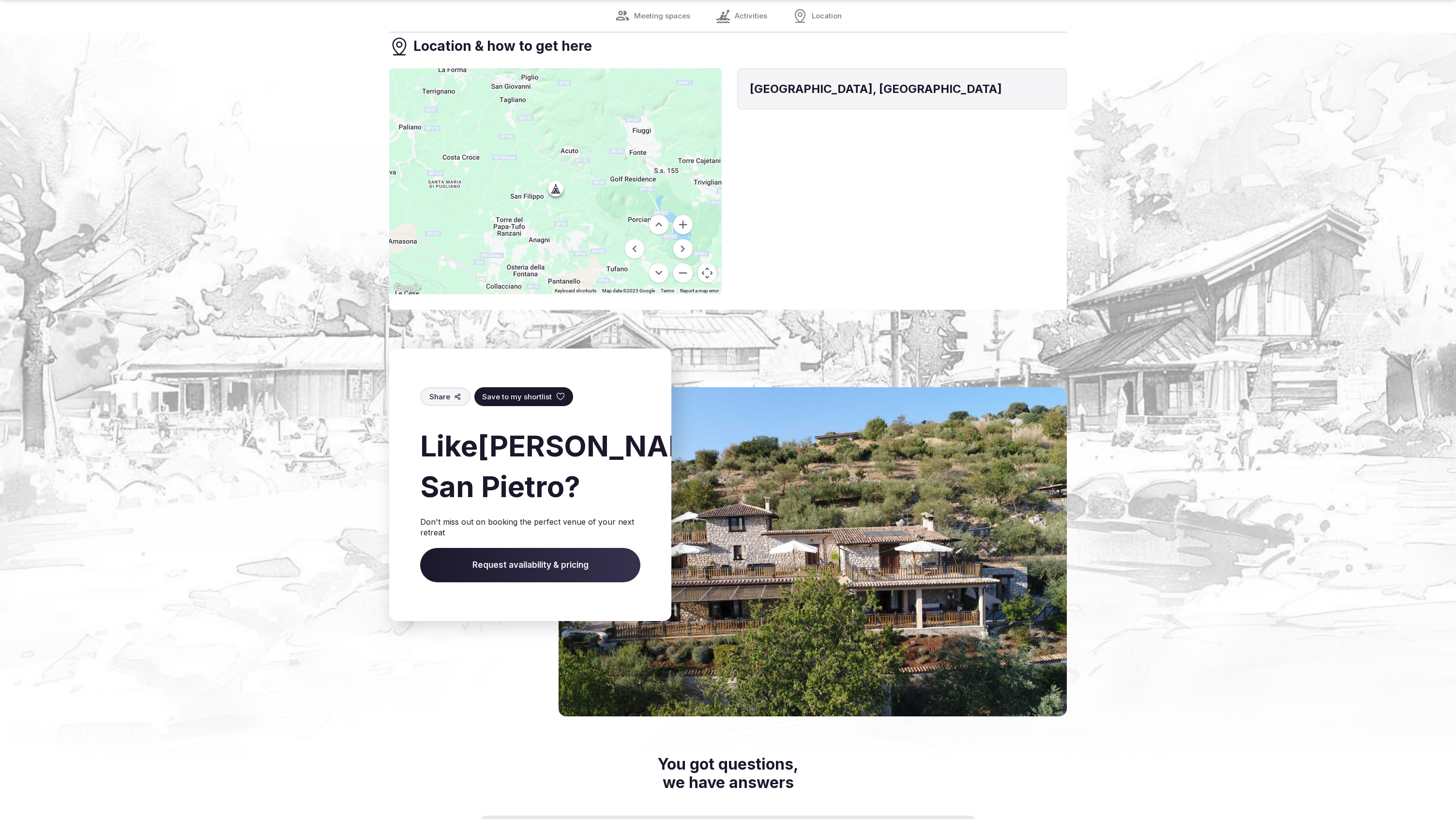
scroll to position [1992, 0]
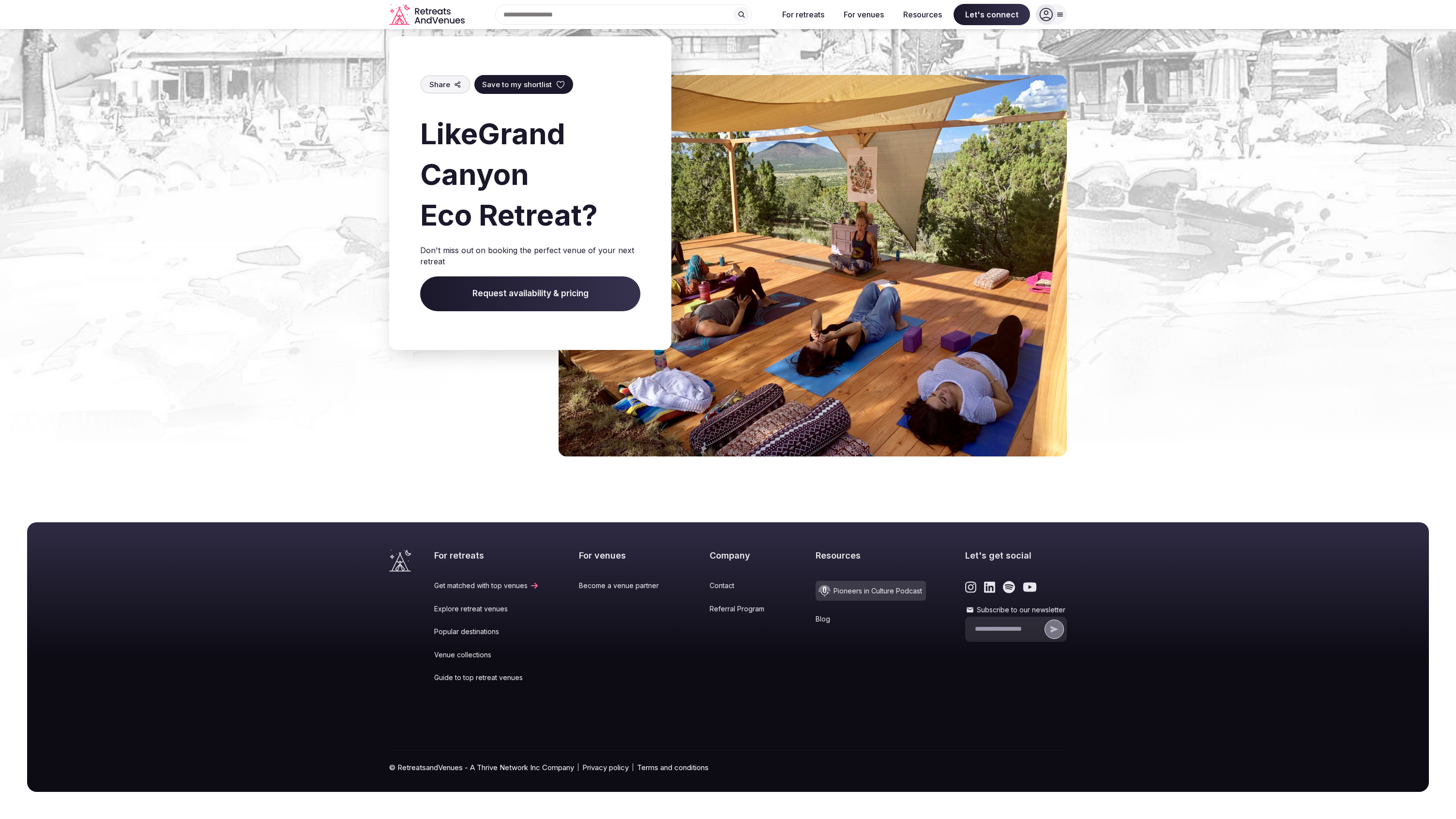
scroll to position [1204, 0]
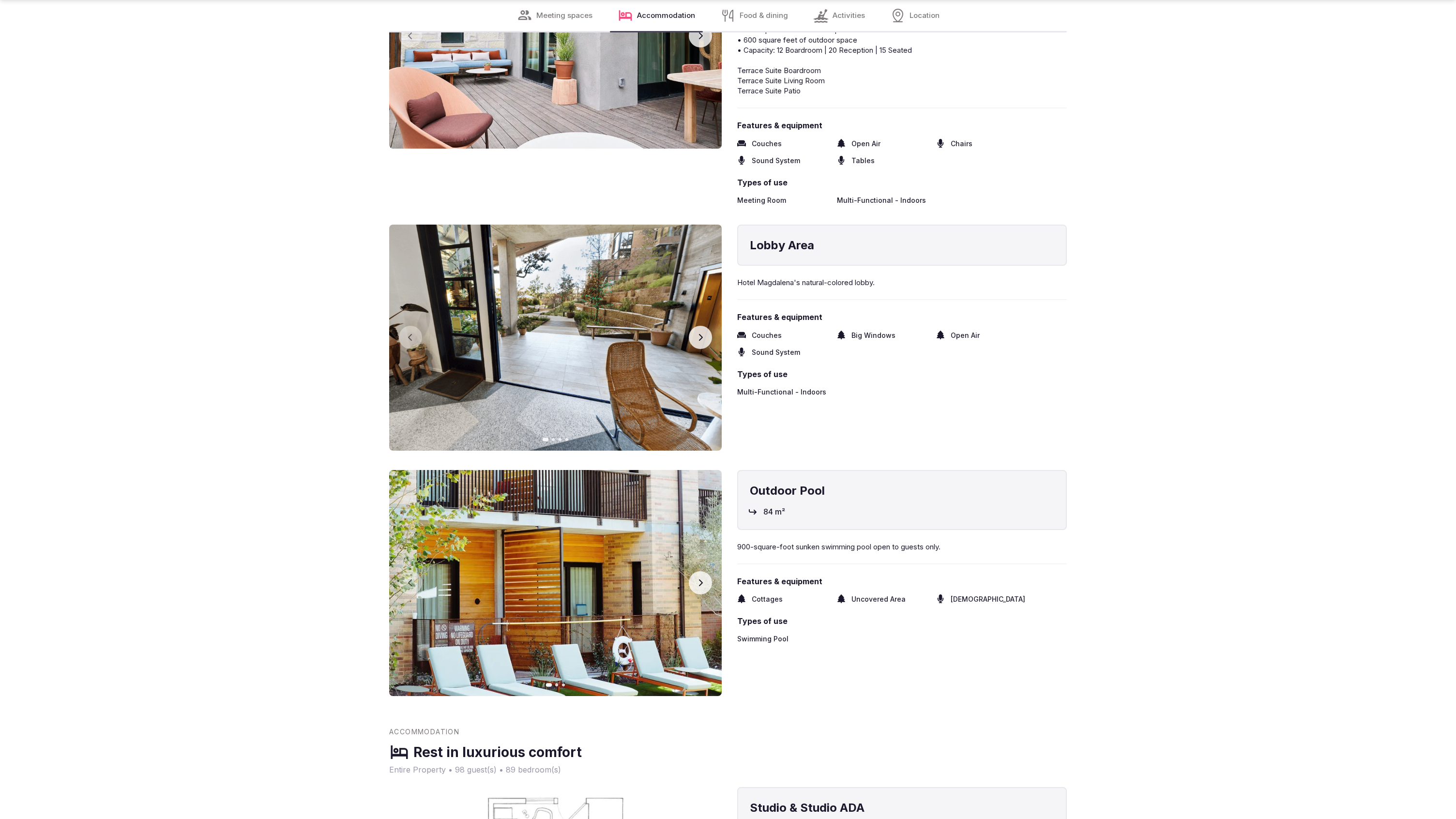
scroll to position [2331, 0]
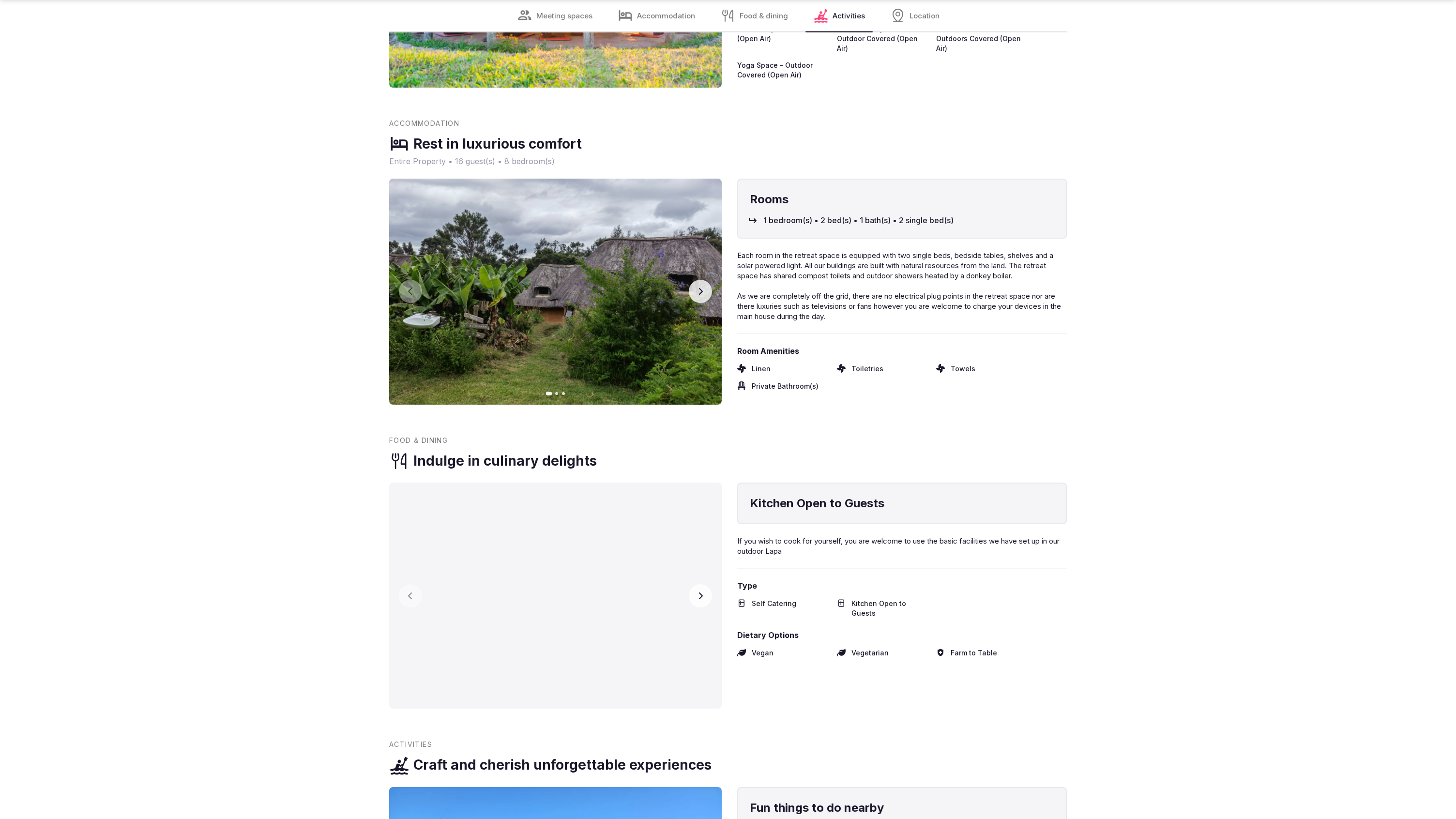
scroll to position [2305, 0]
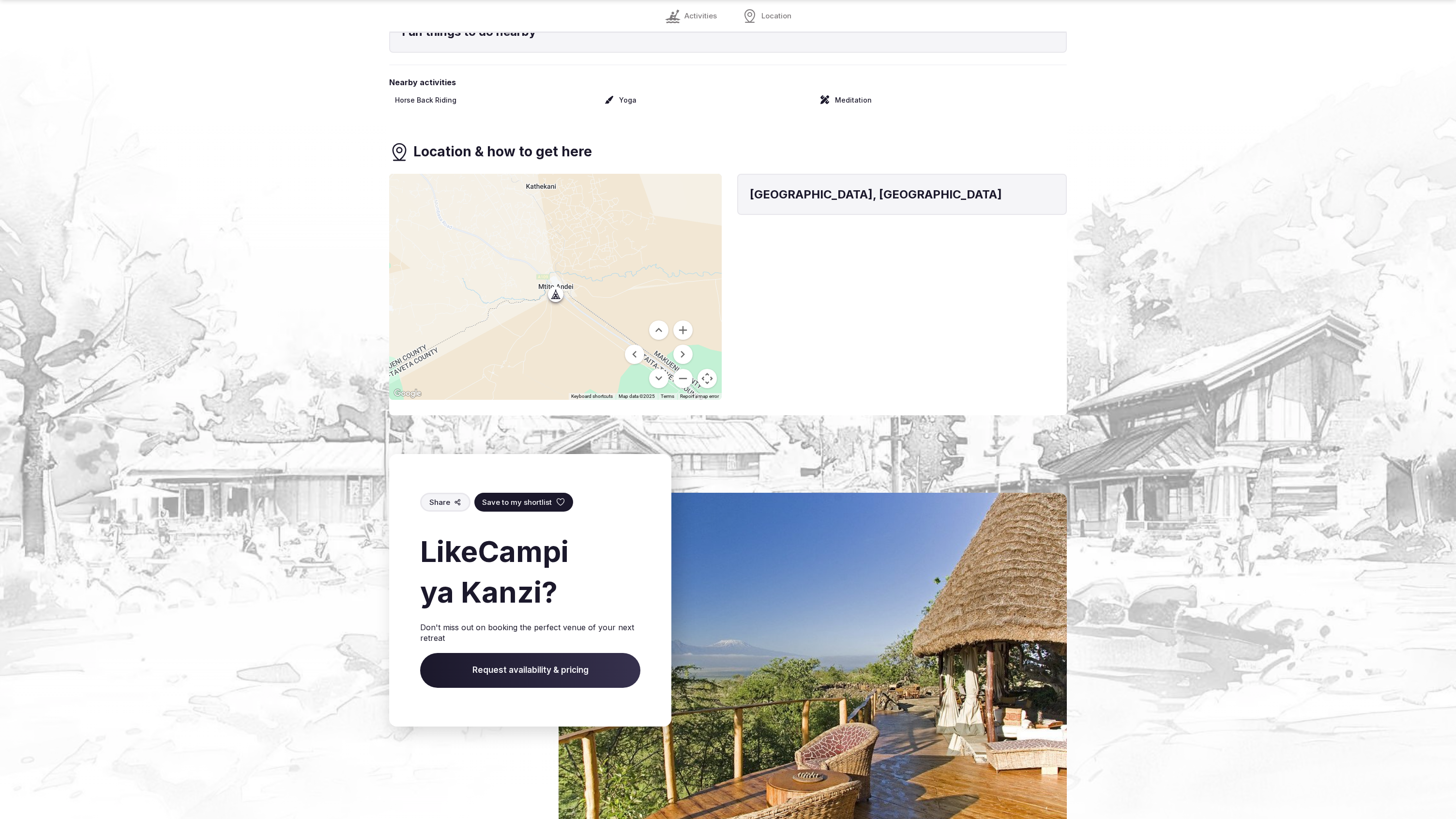
scroll to position [1145, 0]
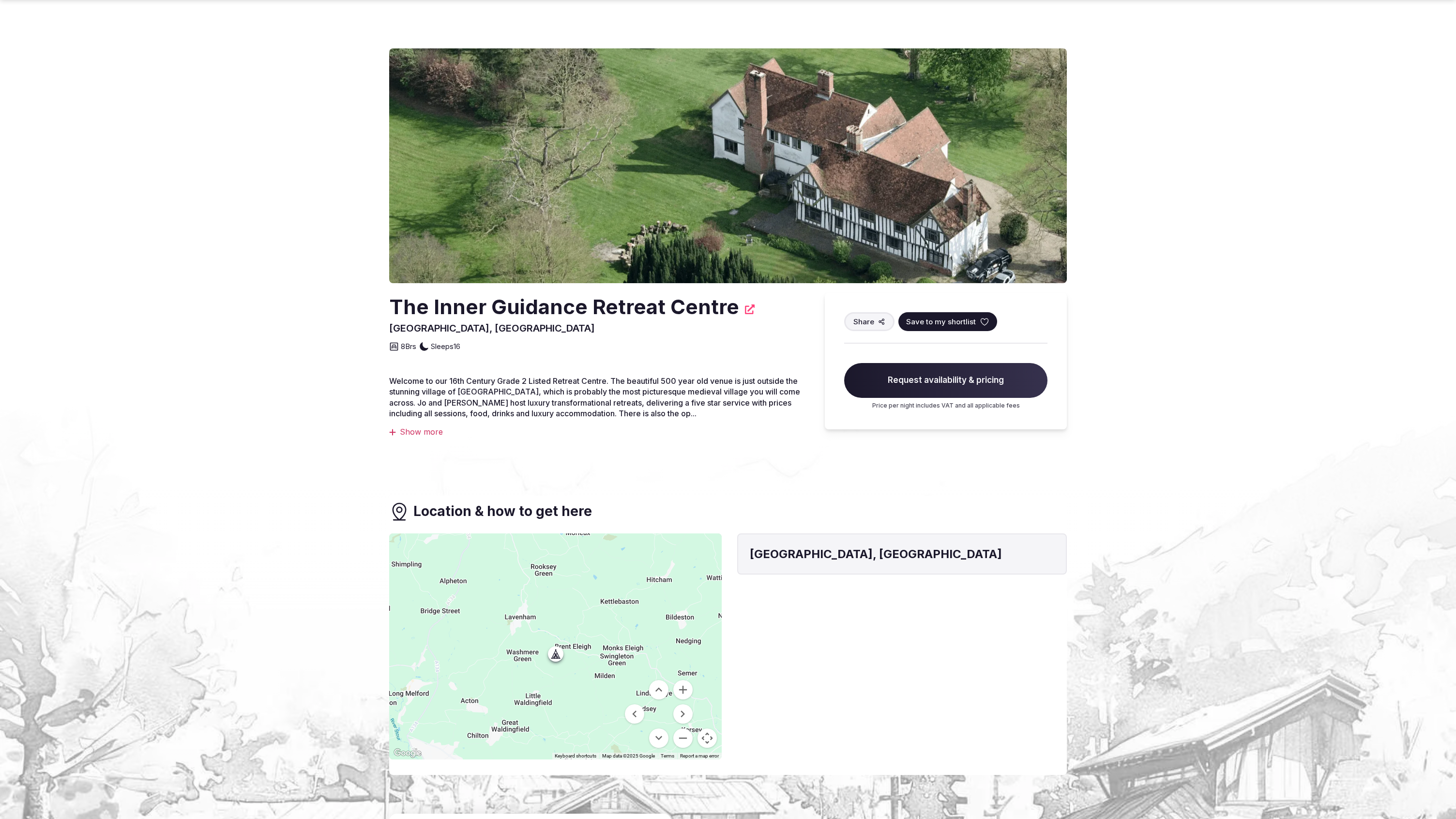
scroll to position [725, 0]
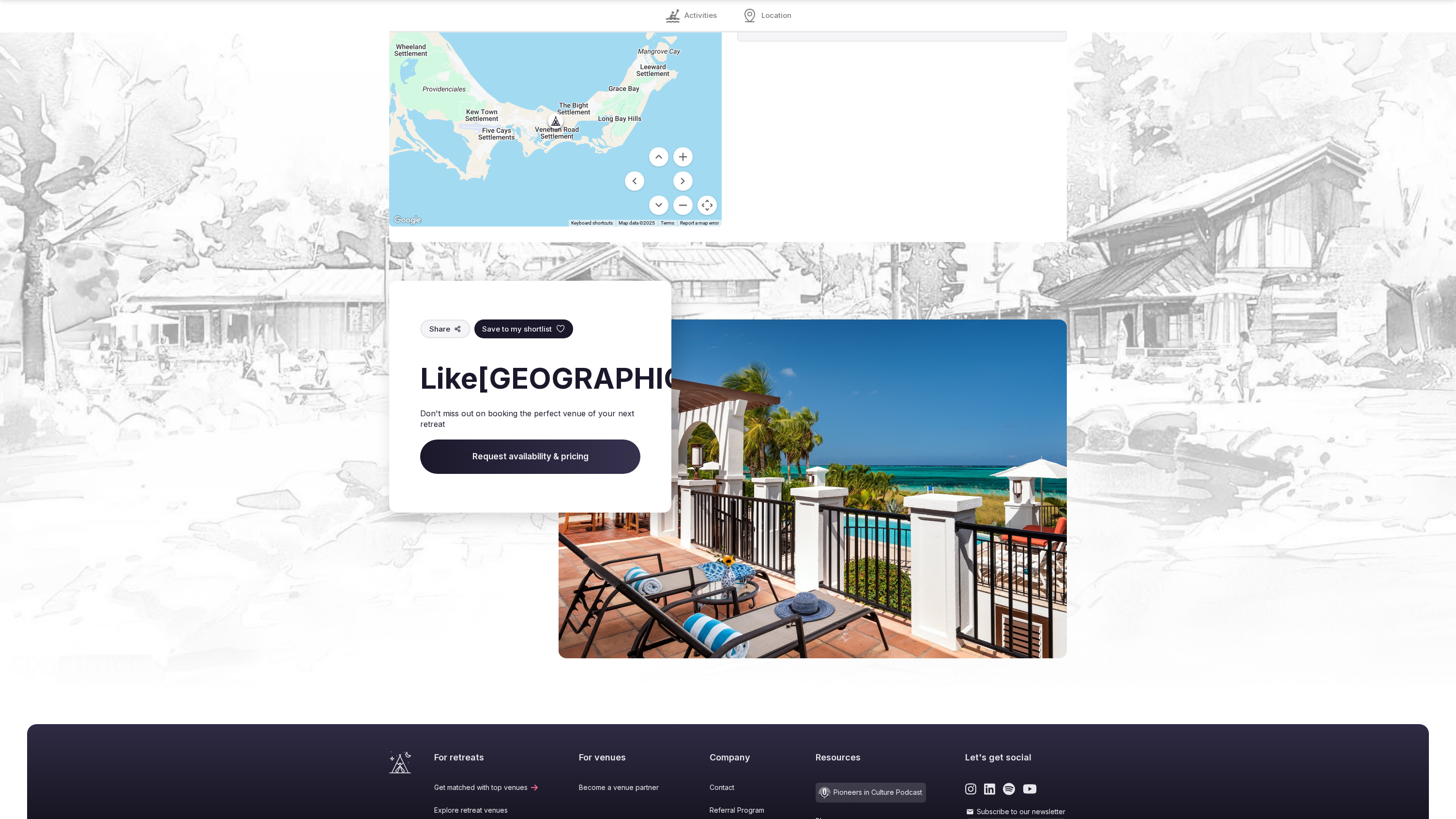
scroll to position [971, 0]
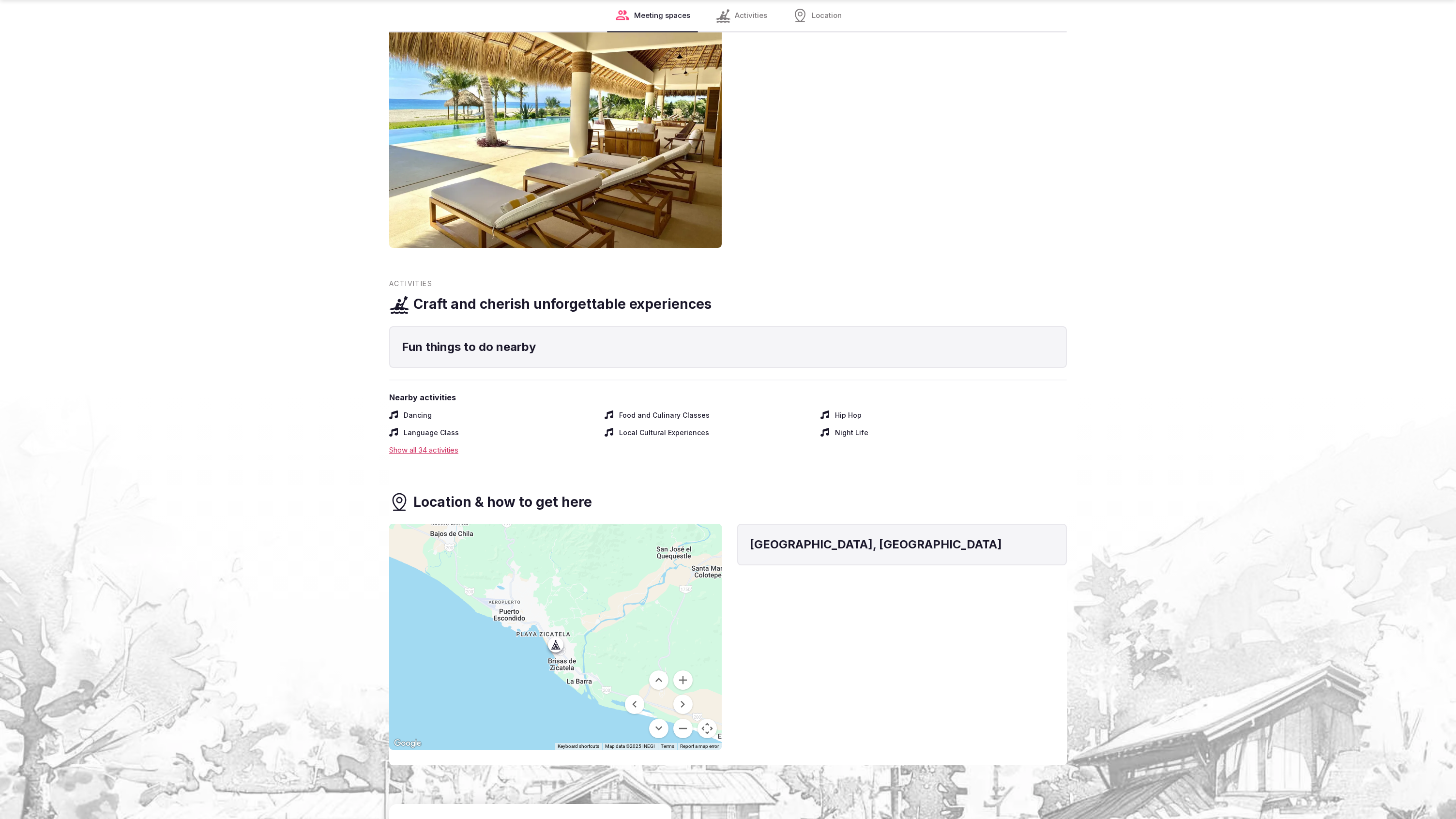
scroll to position [1852, 0]
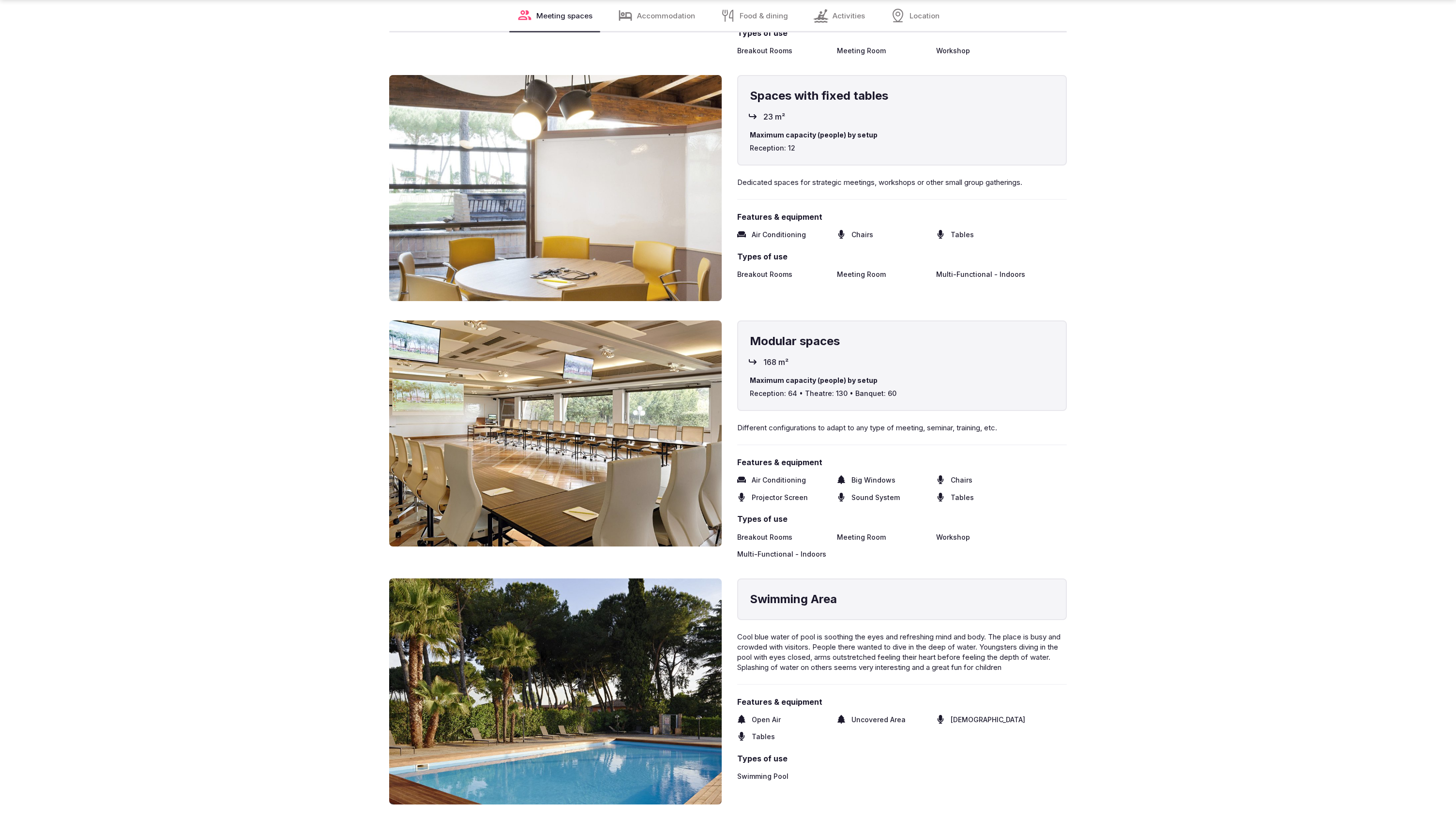
scroll to position [2334, 0]
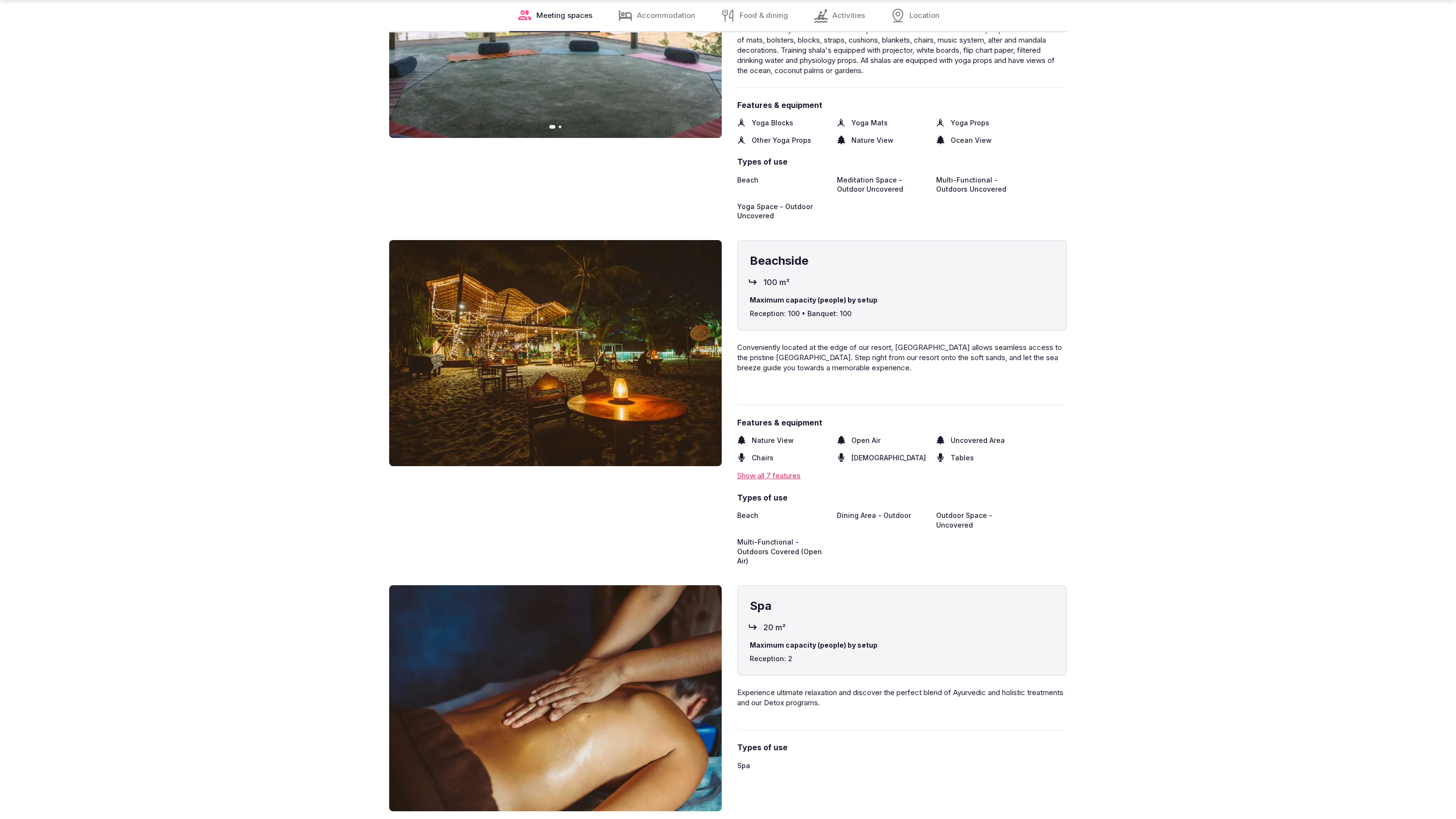
scroll to position [2333, 0]
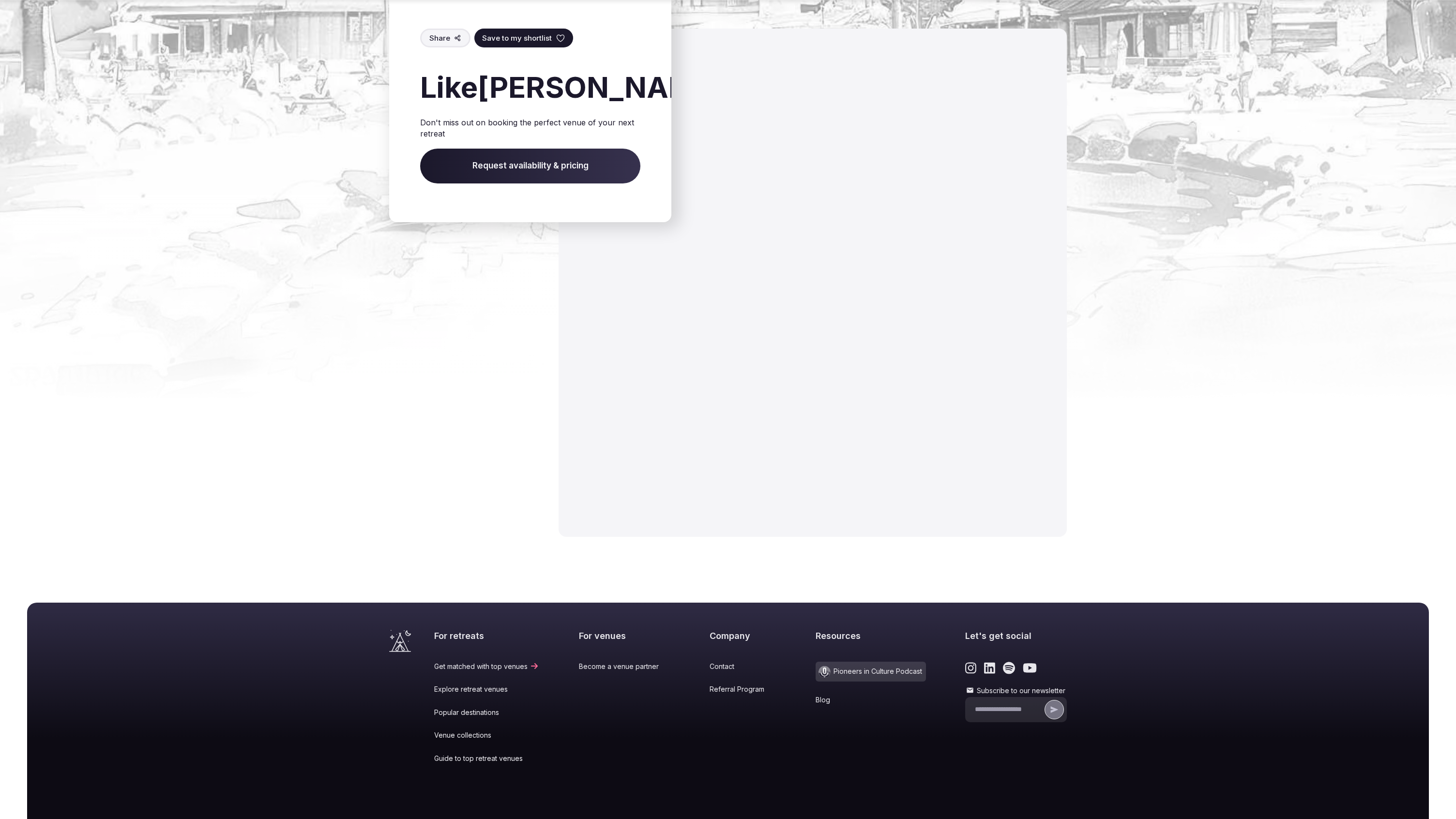
scroll to position [1255, 0]
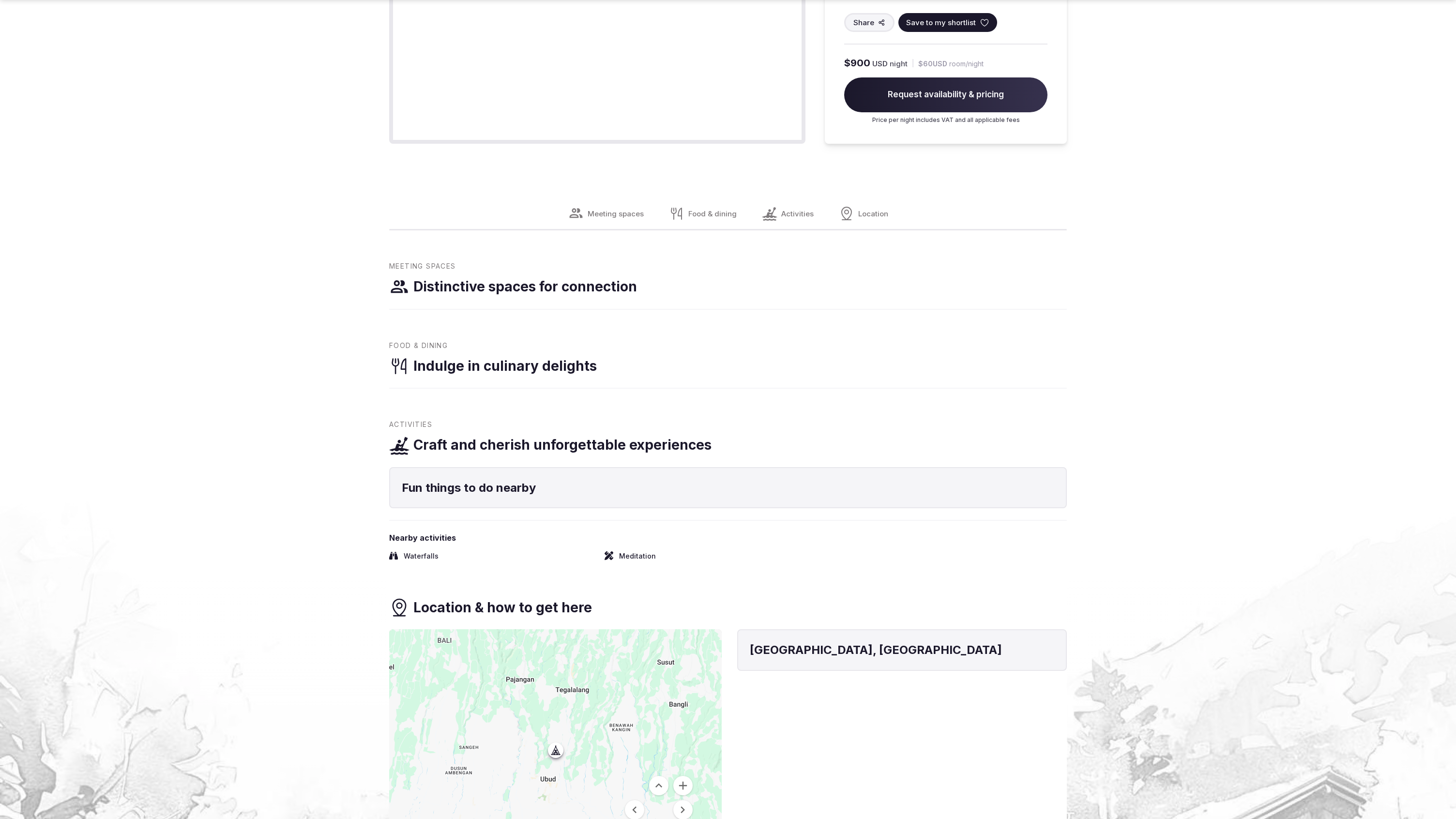
scroll to position [1643, 0]
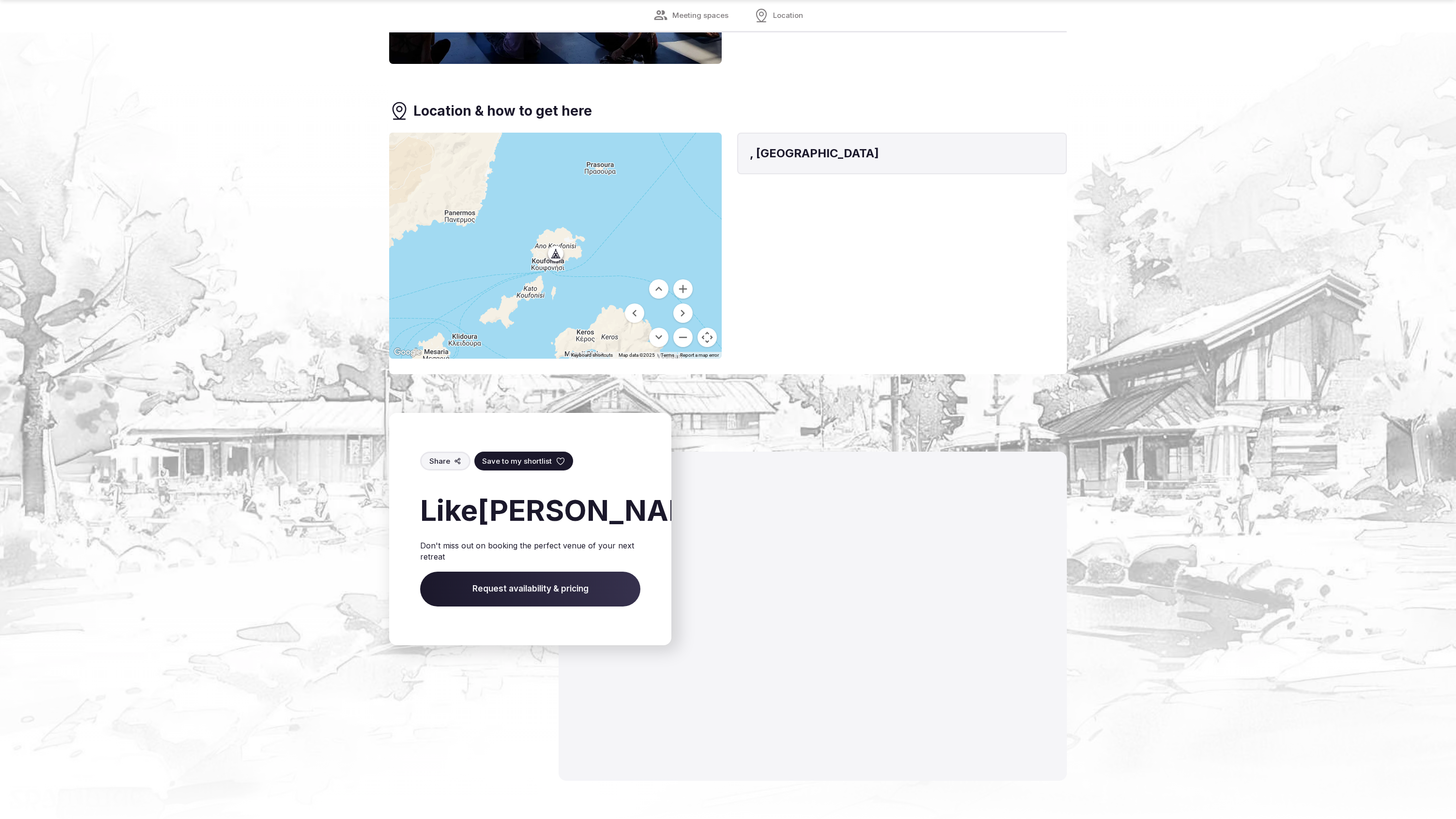
scroll to position [1094, 0]
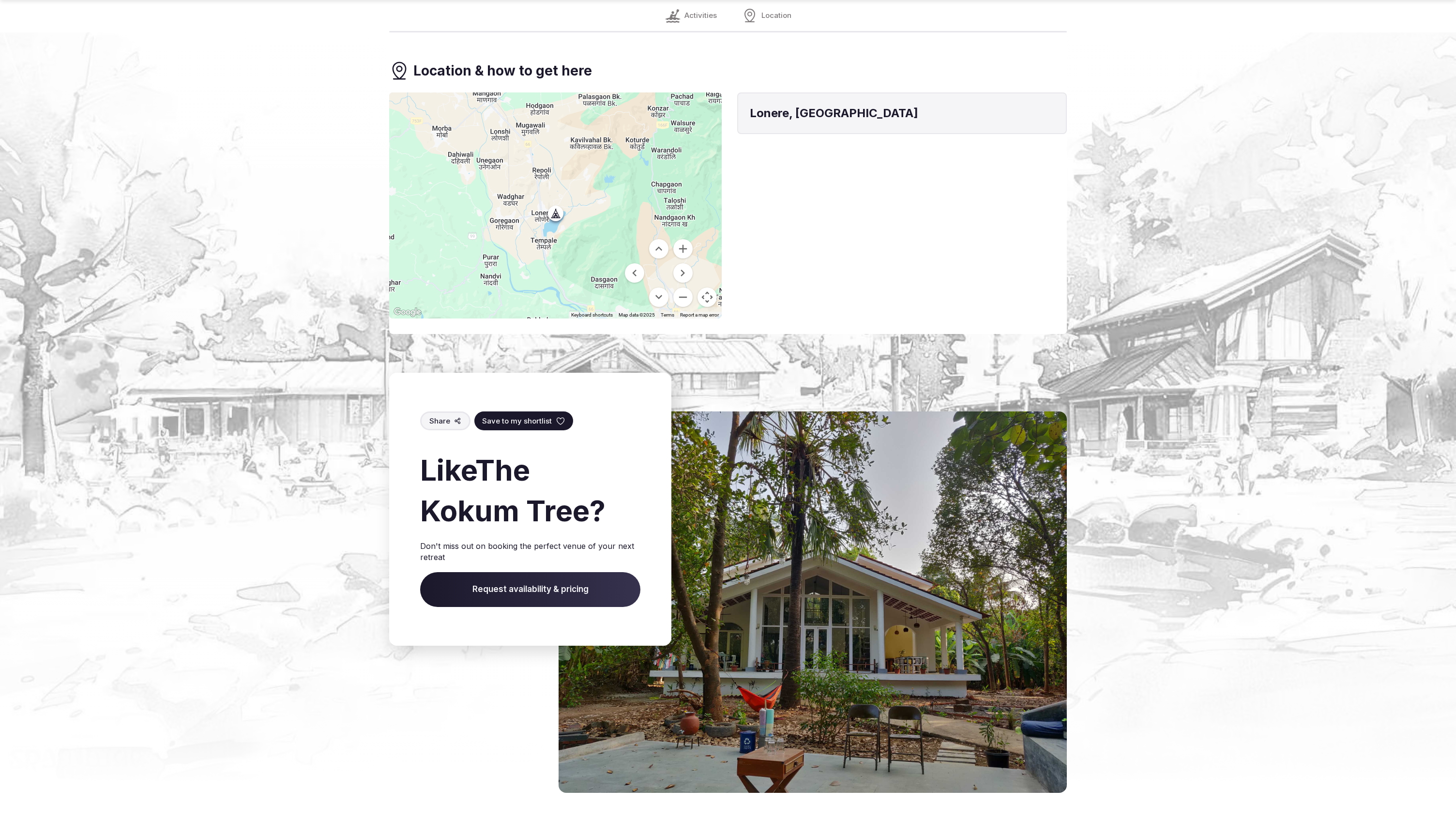
scroll to position [1106, 0]
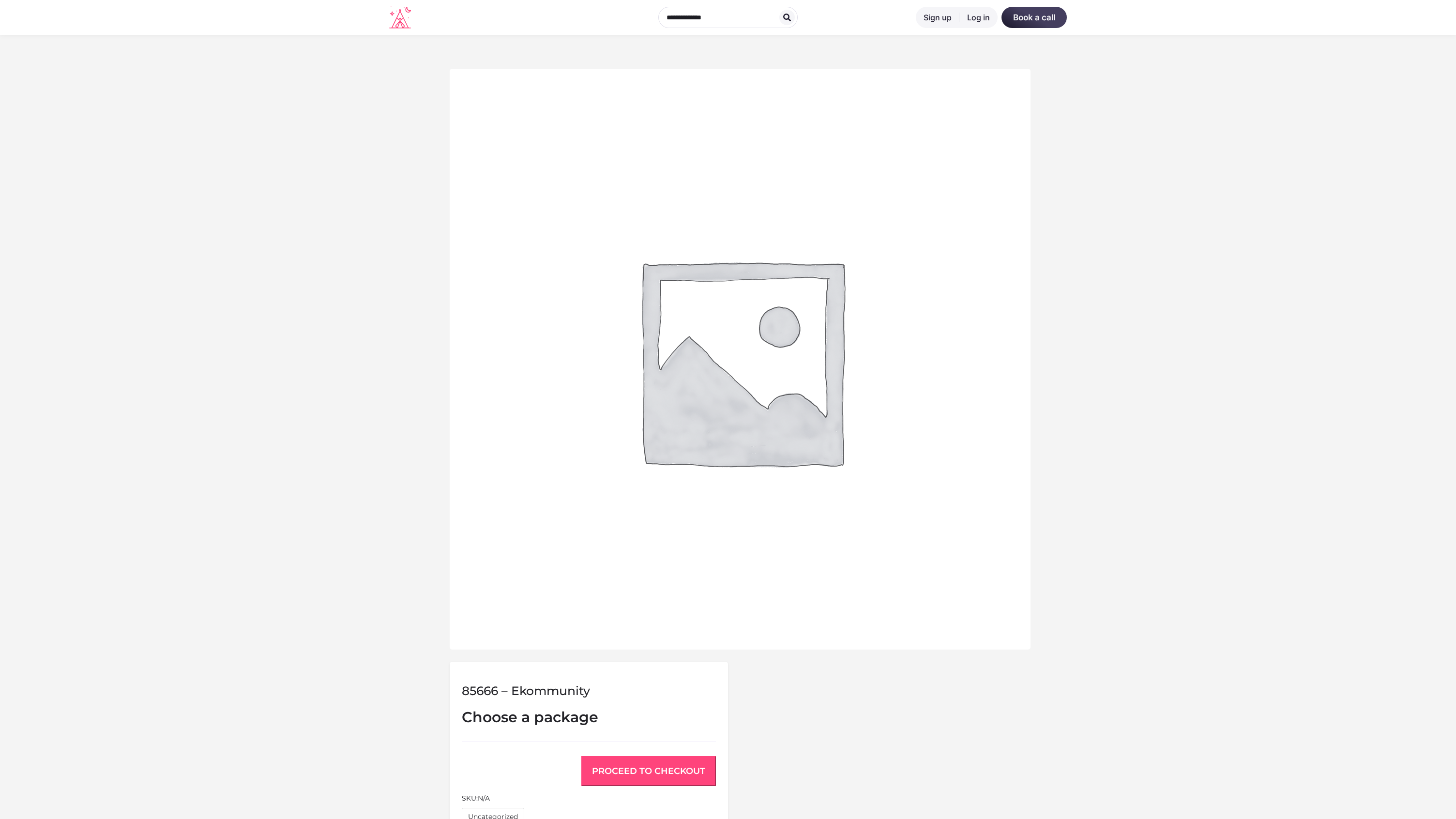
scroll to position [356, 0]
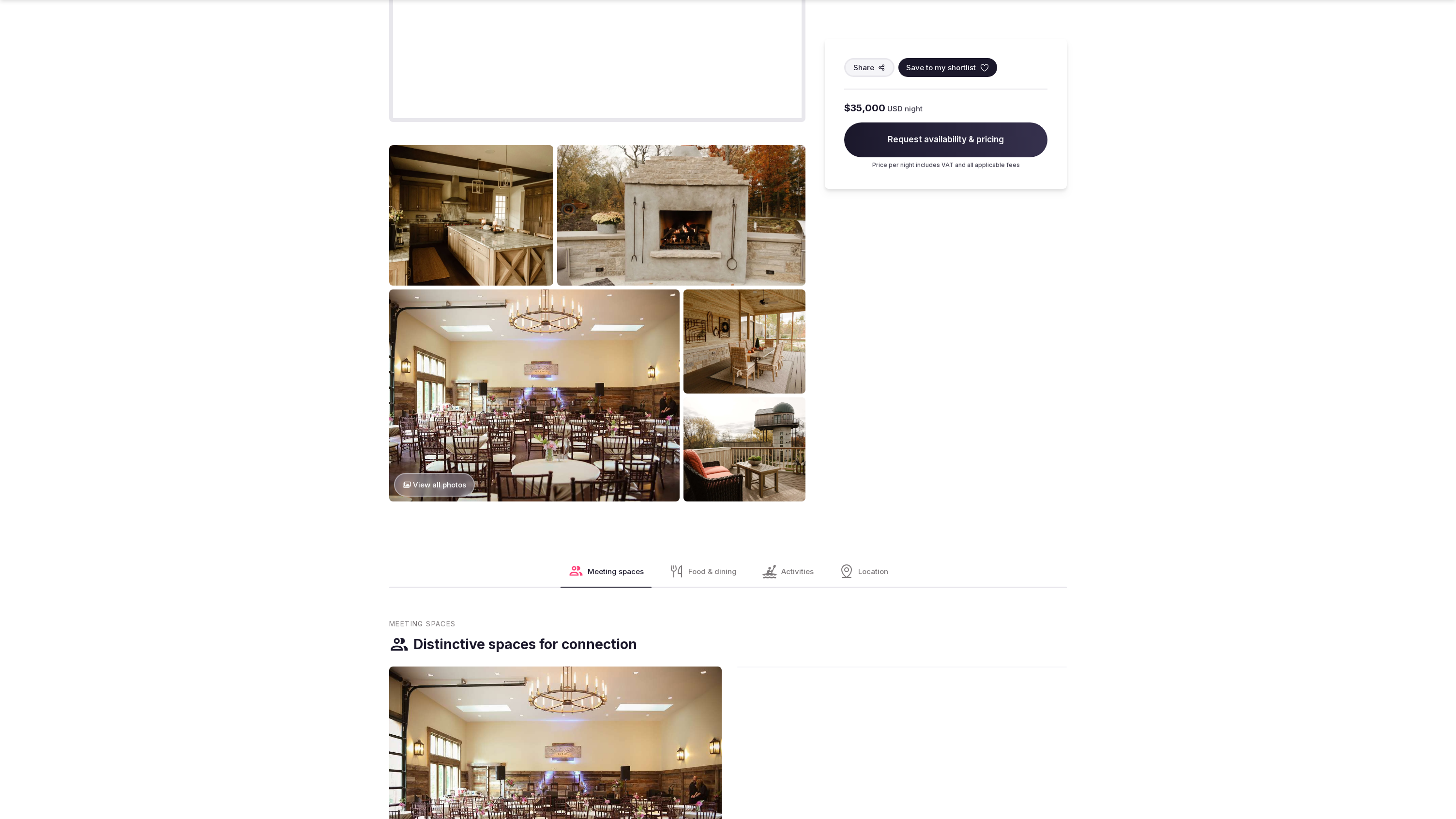
scroll to position [1568, 0]
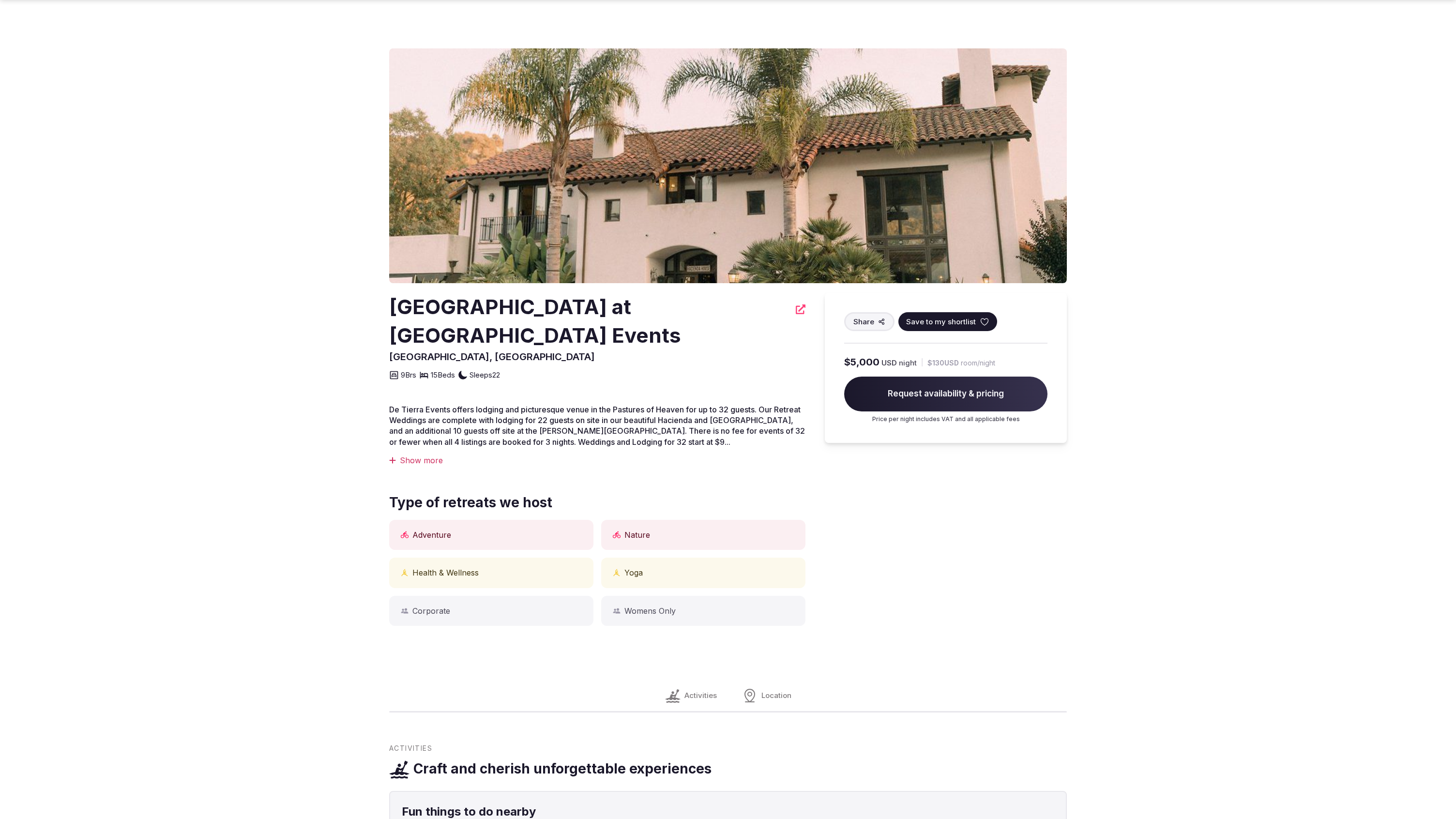
scroll to position [1161, 0]
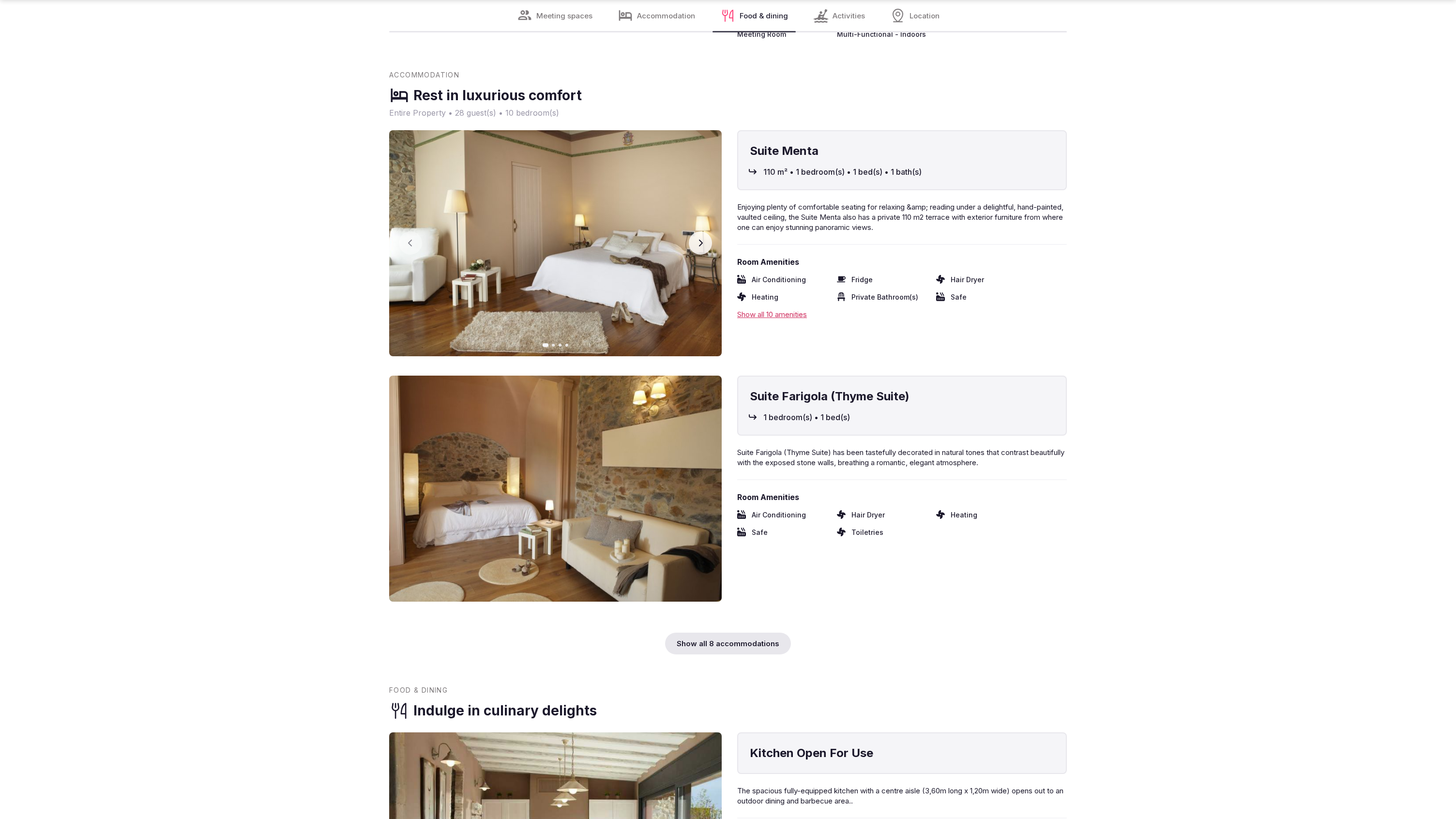
scroll to position [3101, 0]
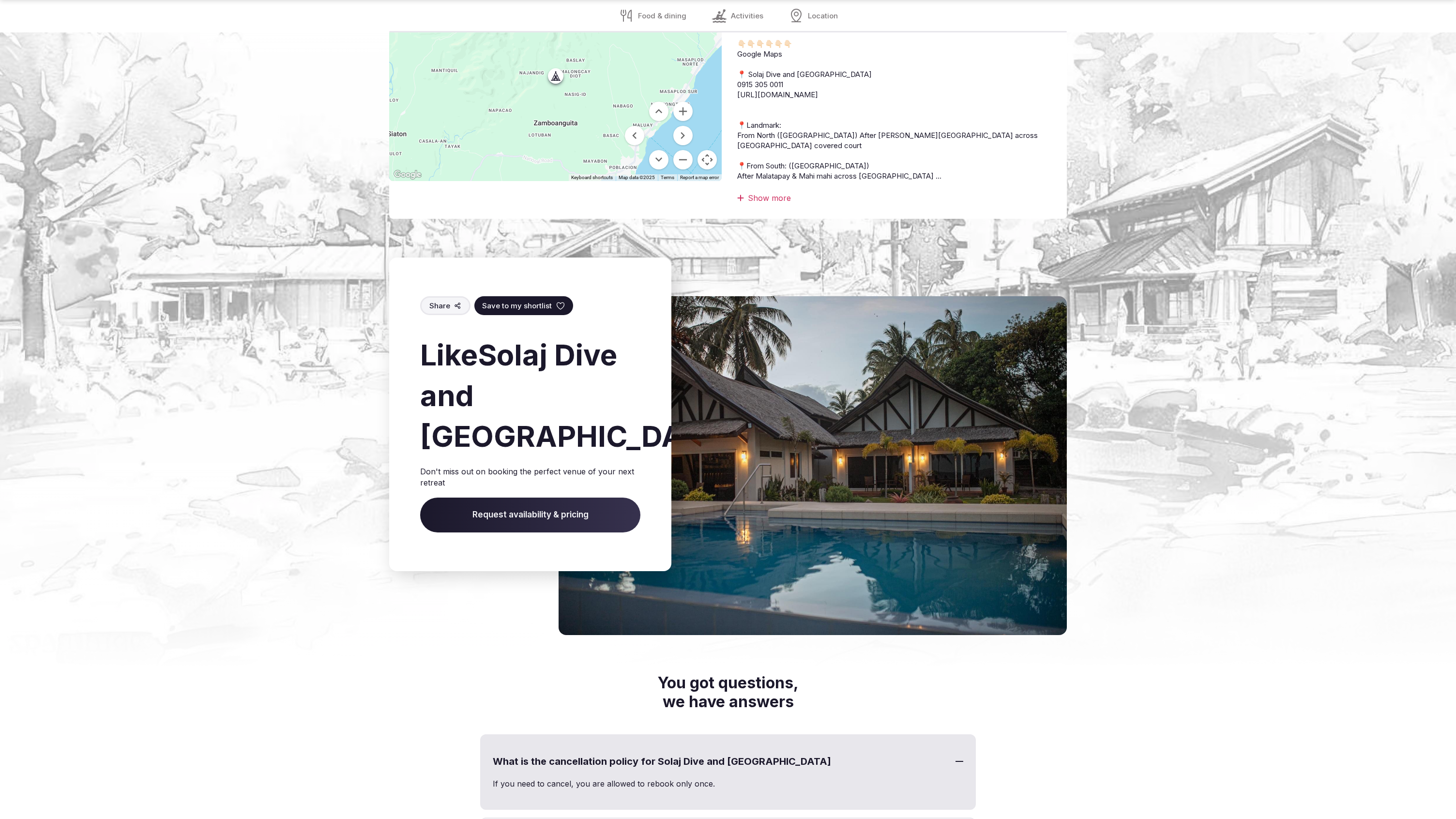
scroll to position [1973, 0]
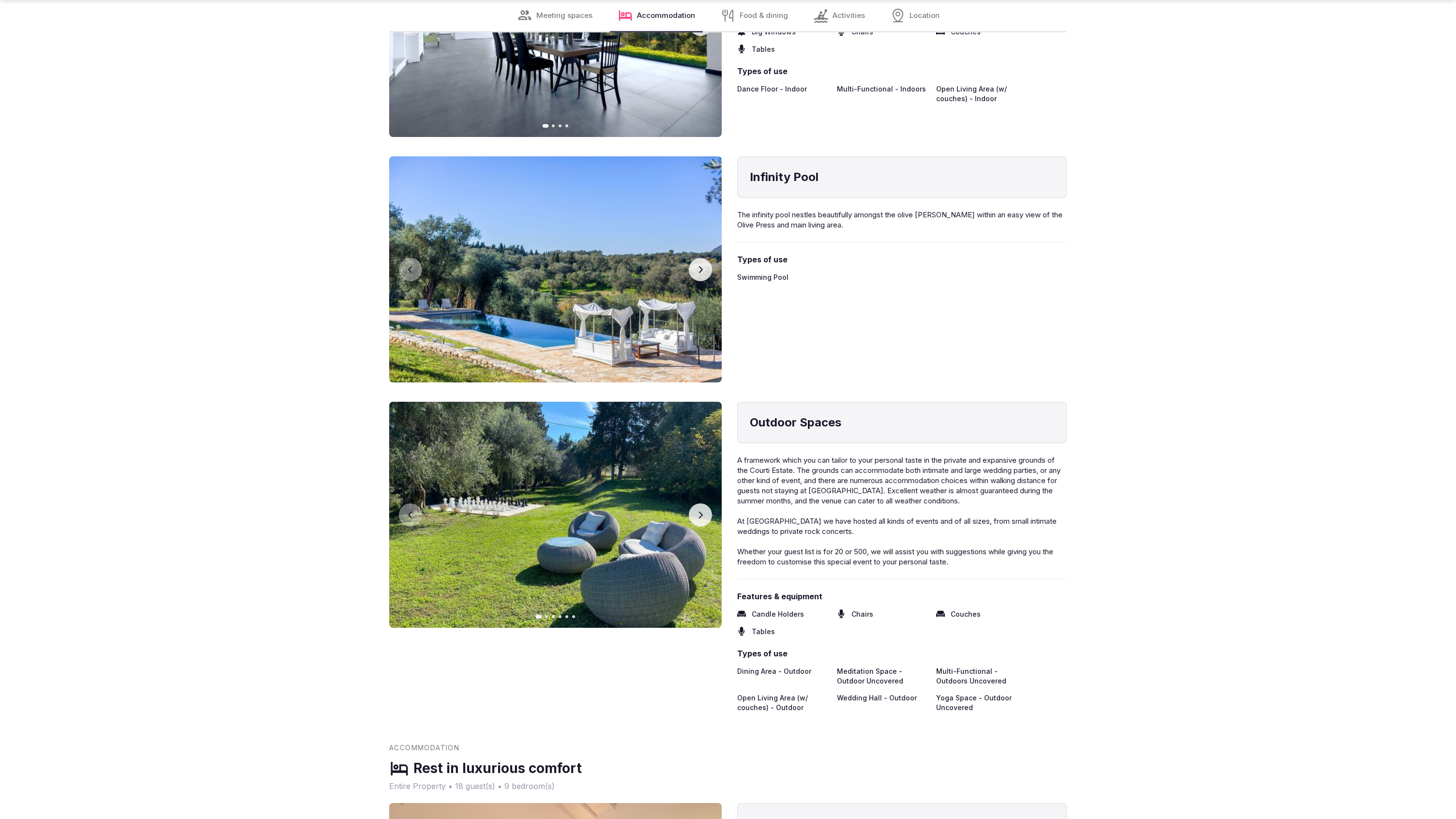
scroll to position [2334, 0]
